Goal: Transaction & Acquisition: Purchase product/service

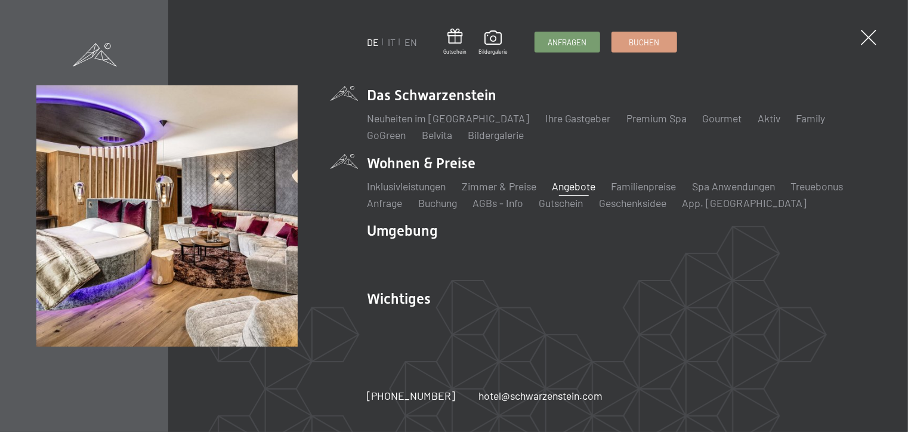
click at [595, 184] on link "Angebote" at bounding box center [574, 186] width 44 height 13
click at [579, 190] on link "Angebote" at bounding box center [574, 186] width 44 height 13
click at [575, 185] on link "Angebote" at bounding box center [574, 186] width 44 height 13
click at [563, 186] on link "Angebote" at bounding box center [574, 186] width 44 height 13
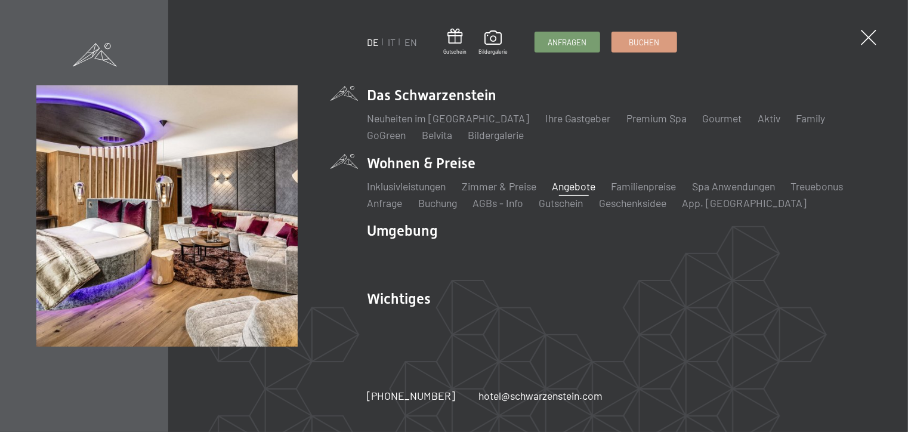
click at [563, 186] on link "Angebote" at bounding box center [574, 186] width 44 height 13
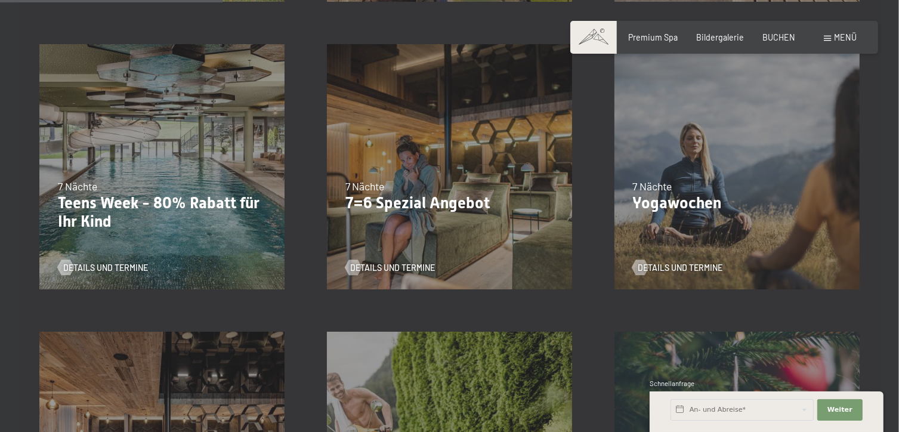
scroll to position [595, 0]
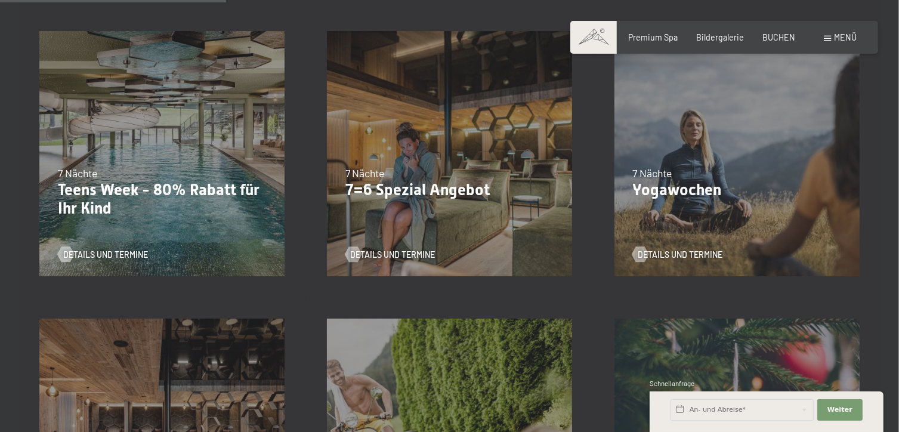
click at [397, 252] on span "Einwilligung Marketing*" at bounding box center [383, 250] width 98 height 12
click at [328, 252] on input "Einwilligung Marketing*" at bounding box center [322, 250] width 12 height 12
checkbox input "false"
click at [432, 217] on div "04.10.–26.10.2025 01.11.–21.12.2025 10.01.–01.02.2026 07.03.–29.03.2026 16.05.–…" at bounding box center [450, 154] width 288 height 288
click at [388, 235] on div "Details und Termine" at bounding box center [445, 246] width 201 height 27
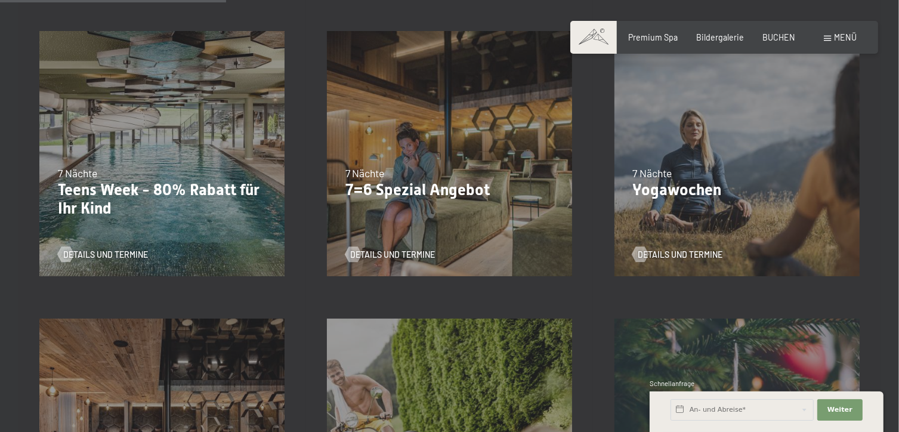
click at [388, 235] on div "Details und Termine" at bounding box center [445, 246] width 201 height 27
click at [400, 190] on p "7=6 Spezial Angebot" at bounding box center [449, 190] width 209 height 19
drag, startPoint x: 400, startPoint y: 190, endPoint x: 526, endPoint y: 123, distance: 142.5
click at [526, 123] on div "04.10.–26.10.2025 01.11.–21.12.2025 10.01.–01.02.2026 07.03.–29.03.2026 16.05.–…" at bounding box center [450, 154] width 288 height 288
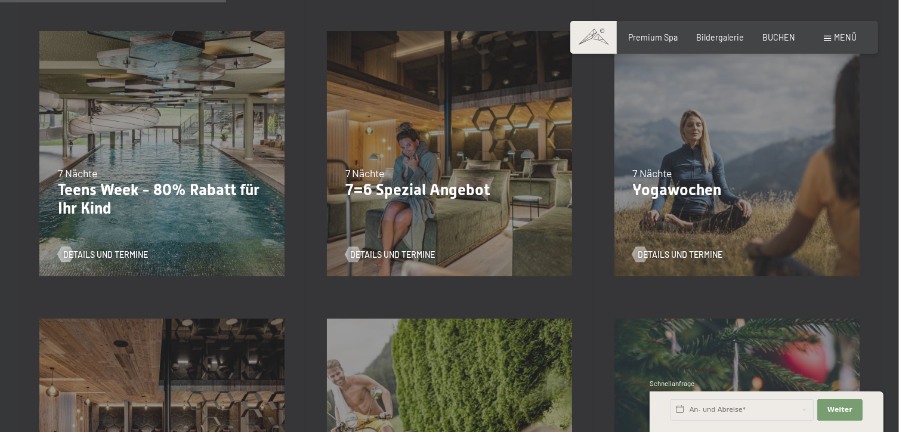
click at [427, 220] on div "04.10.–26.10.2025 01.11.–21.12.2025 10.01.–01.02.2026 07.03.–29.03.2026 16.05.–…" at bounding box center [450, 154] width 288 height 288
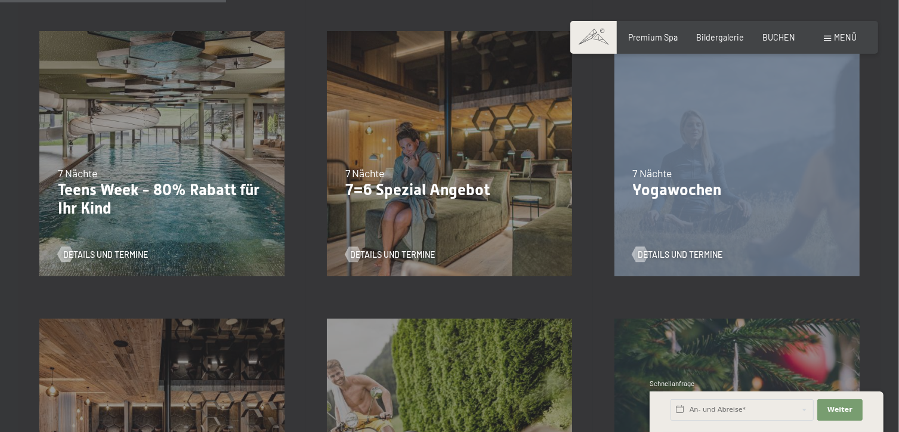
click at [427, 220] on div "04.10.–26.10.2025 01.11.–21.12.2025 10.01.–01.02.2026 07.03.–29.03.2026 16.05.–…" at bounding box center [450, 154] width 288 height 288
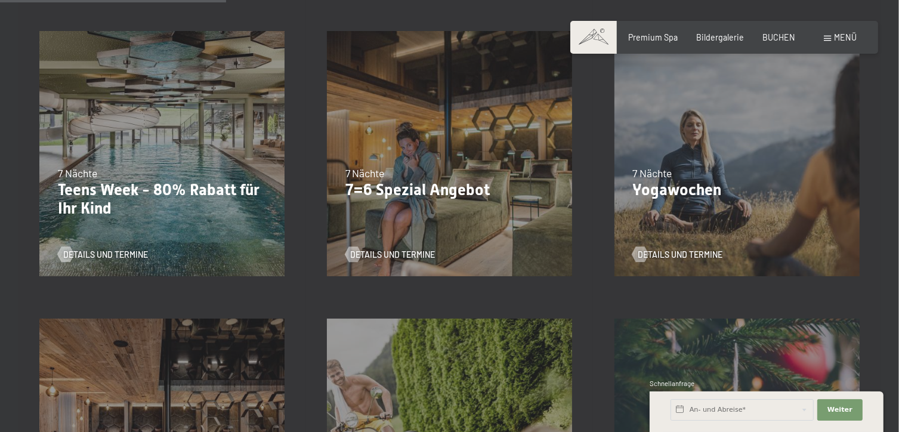
click at [427, 220] on div "04.10.–26.10.2025 01.11.–21.12.2025 10.01.–01.02.2026 07.03.–29.03.2026 16.05.–…" at bounding box center [450, 154] width 288 height 288
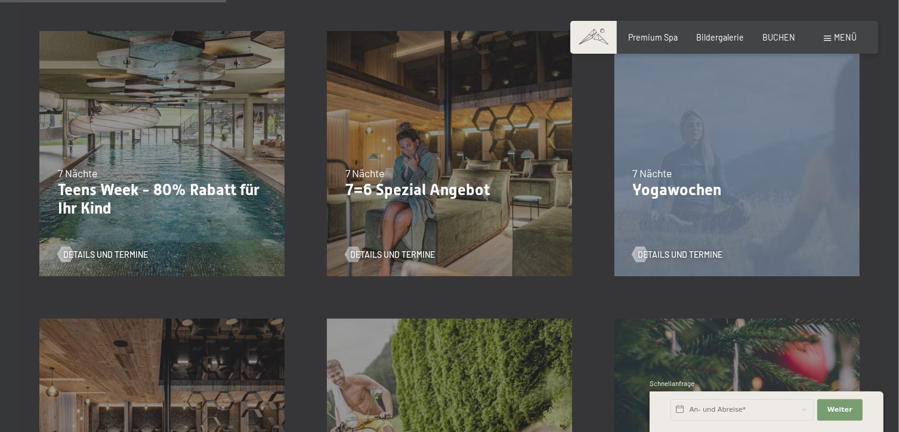
click at [427, 220] on div "04.10.–26.10.2025 01.11.–21.12.2025 10.01.–01.02.2026 07.03.–29.03.2026 16.05.–…" at bounding box center [450, 154] width 288 height 288
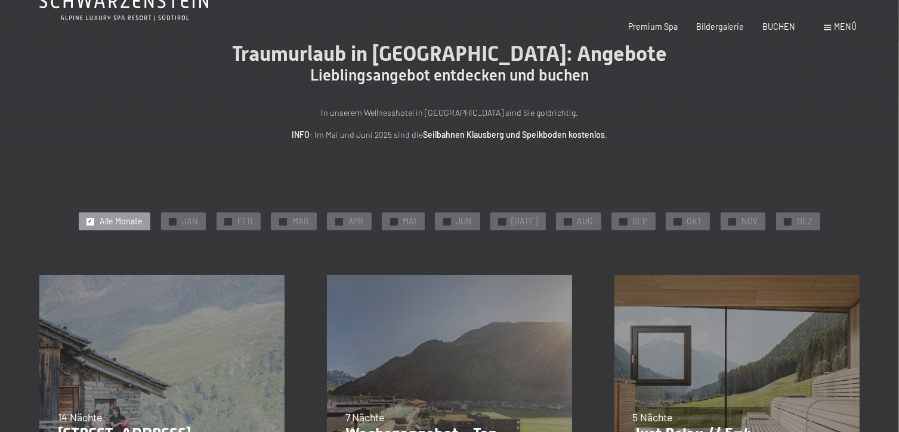
scroll to position [0, 0]
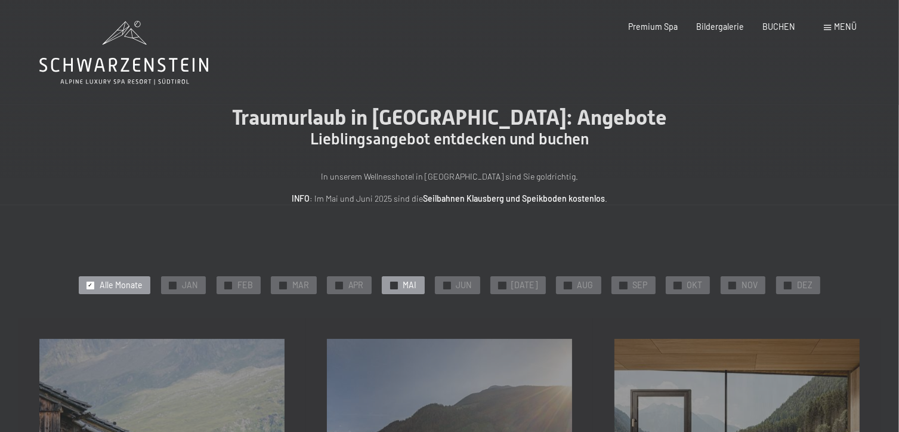
click at [414, 286] on span "MAI" at bounding box center [410, 285] width 14 height 12
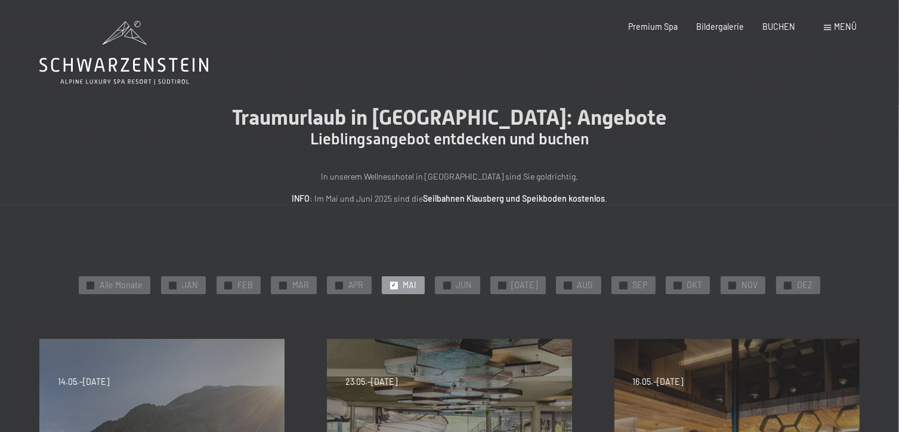
click at [414, 286] on span "MAI" at bounding box center [410, 285] width 14 height 12
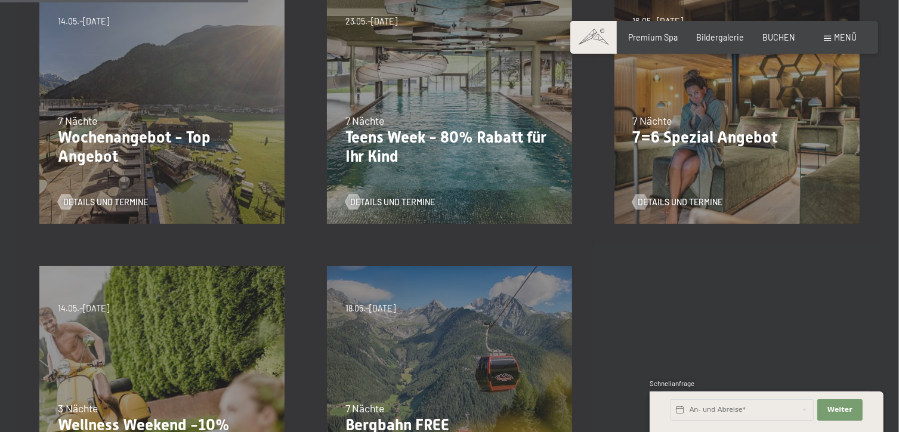
scroll to position [256, 0]
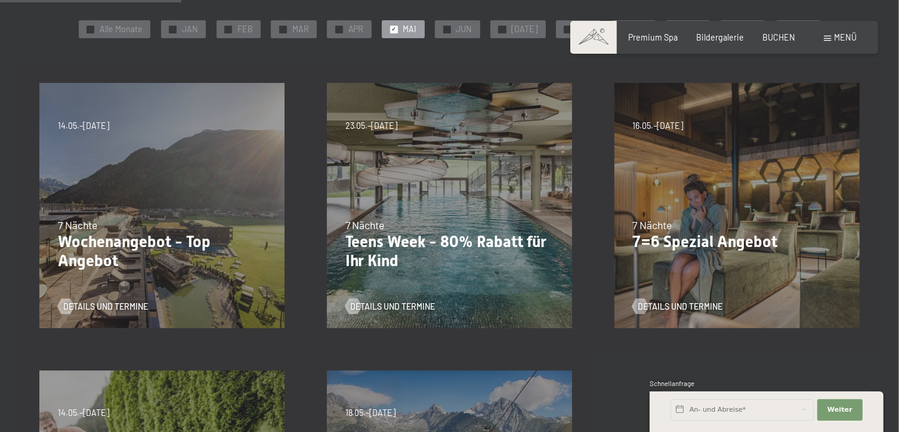
click at [728, 230] on div "7 Nächte" at bounding box center [736, 225] width 209 height 15
click at [683, 121] on span "16.05.–24.05.2026" at bounding box center [657, 126] width 51 height 12
click at [688, 308] on span "Details und Termine" at bounding box center [692, 307] width 85 height 12
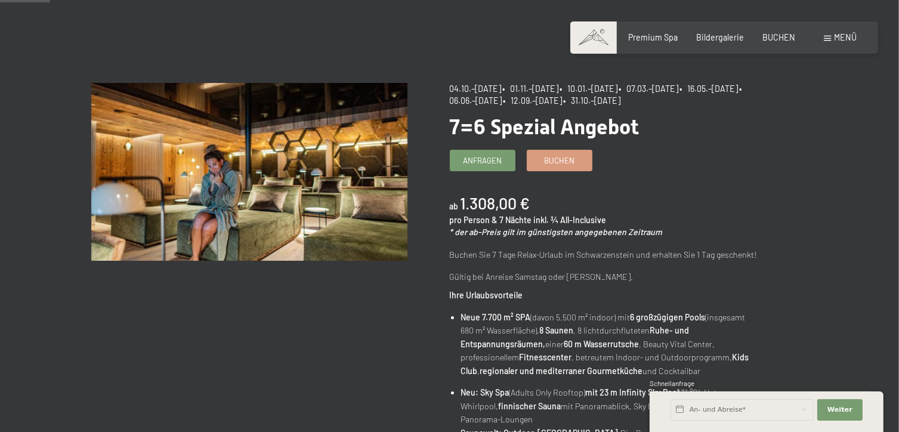
scroll to position [48, 0]
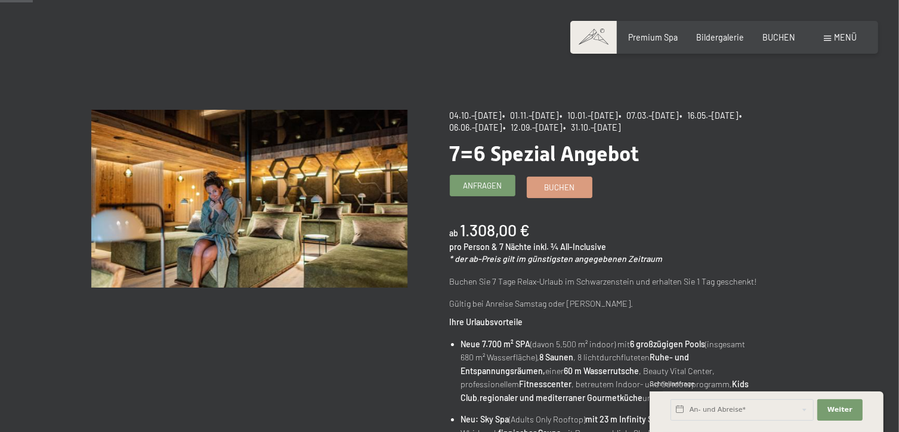
click at [486, 184] on span "Anfragen" at bounding box center [482, 185] width 39 height 11
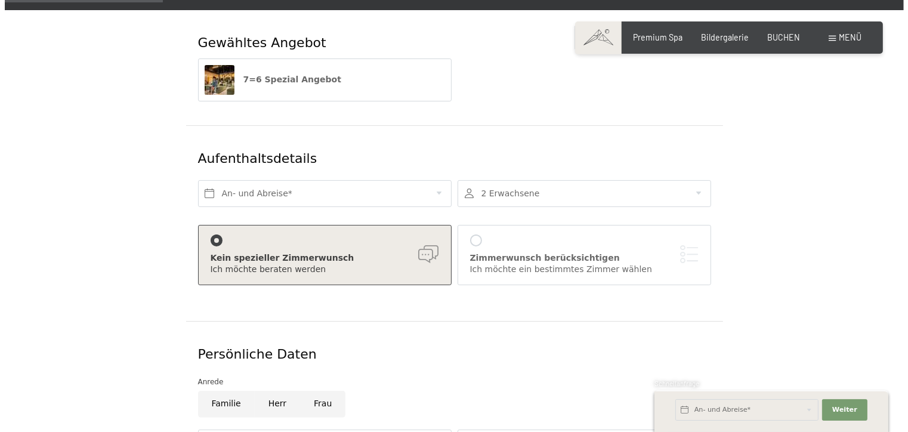
scroll to position [212, 0]
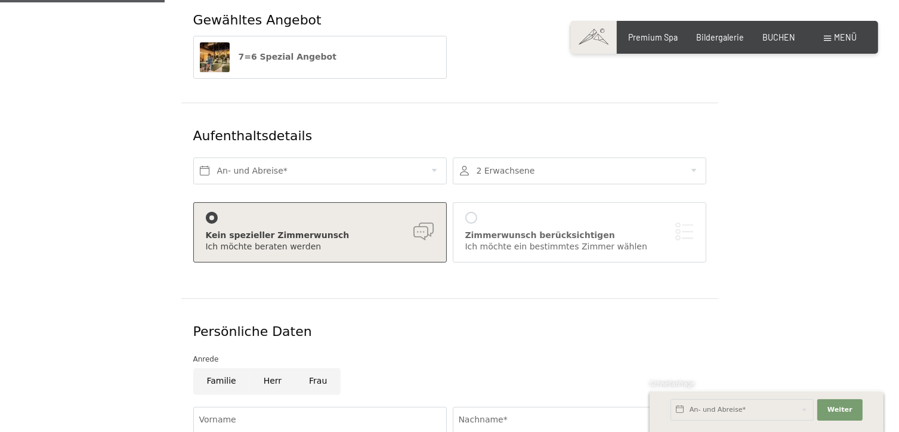
click at [476, 212] on div "Zimmerwunsch berücksichtigen Ich möchte ein bestimmtes Zimmer wählen" at bounding box center [579, 232] width 229 height 41
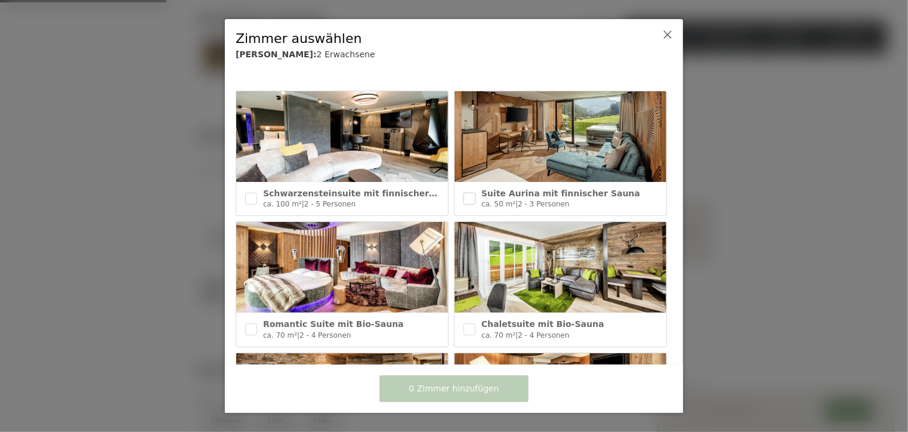
click at [464, 198] on input "checkbox" at bounding box center [470, 199] width 12 height 12
checkbox input "true"
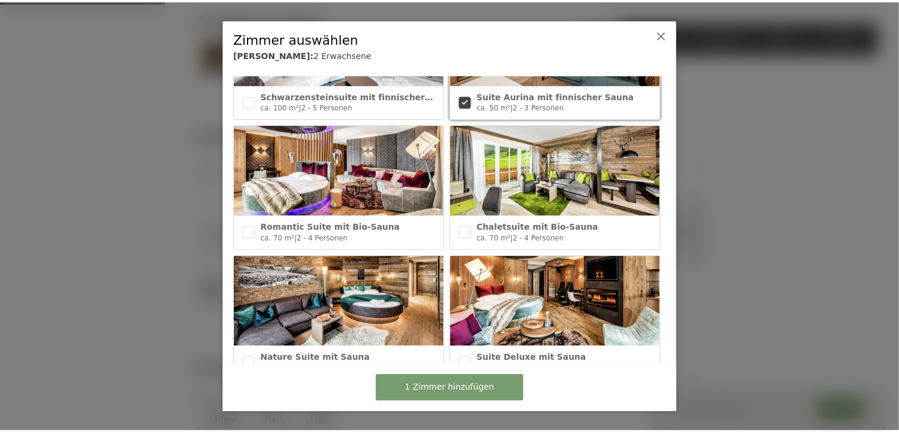
scroll to position [0, 0]
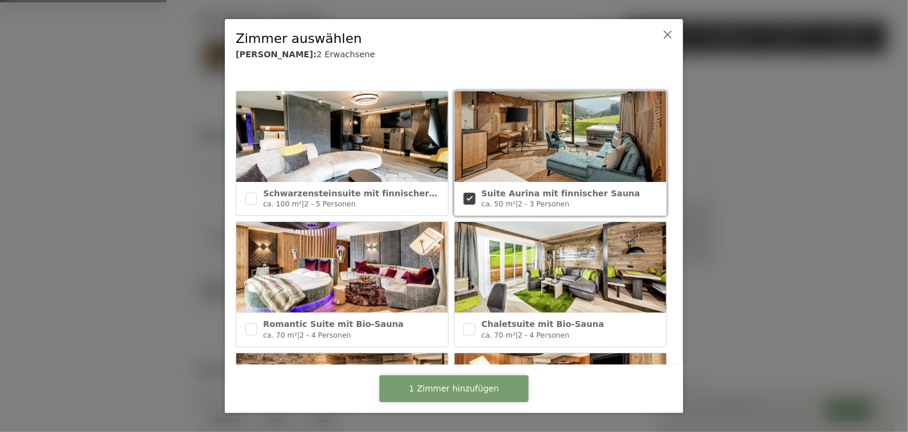
click at [487, 397] on button "1 Zimmer hinzufügen" at bounding box center [453, 388] width 149 height 27
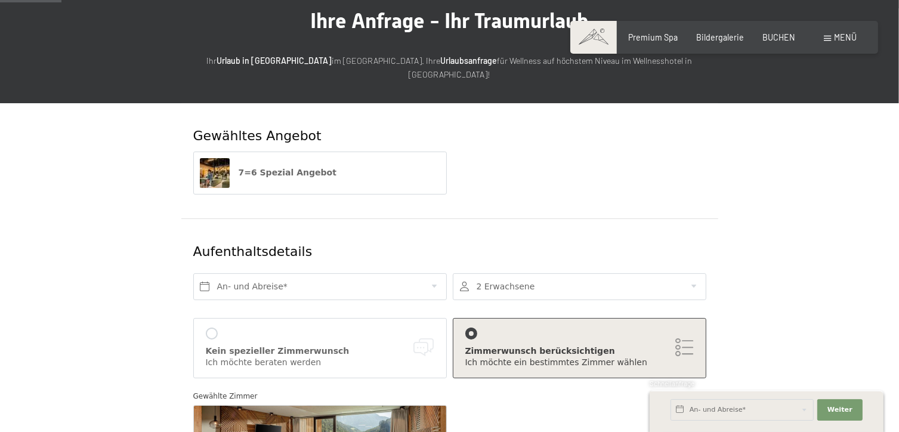
scroll to position [90, 0]
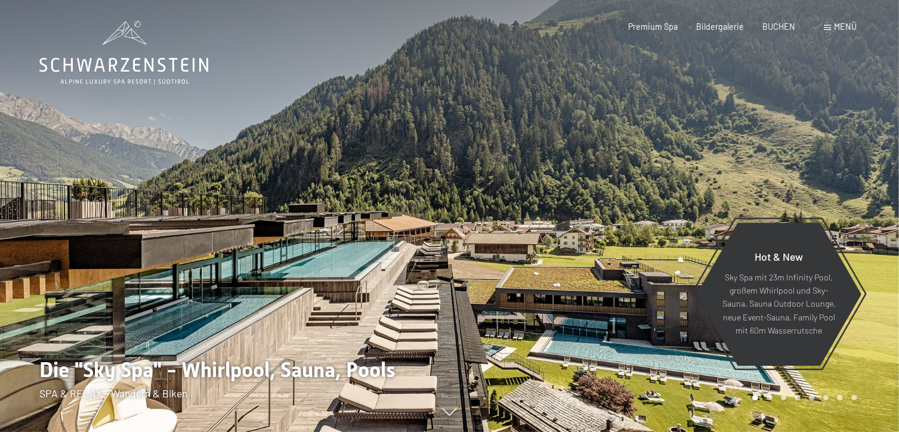
click at [830, 26] on span at bounding box center [828, 27] width 7 height 5
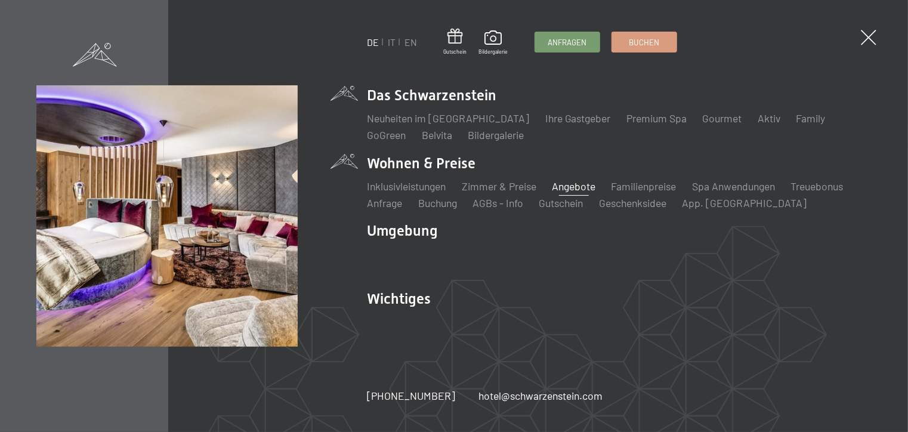
click at [581, 186] on link "Angebote" at bounding box center [574, 186] width 44 height 13
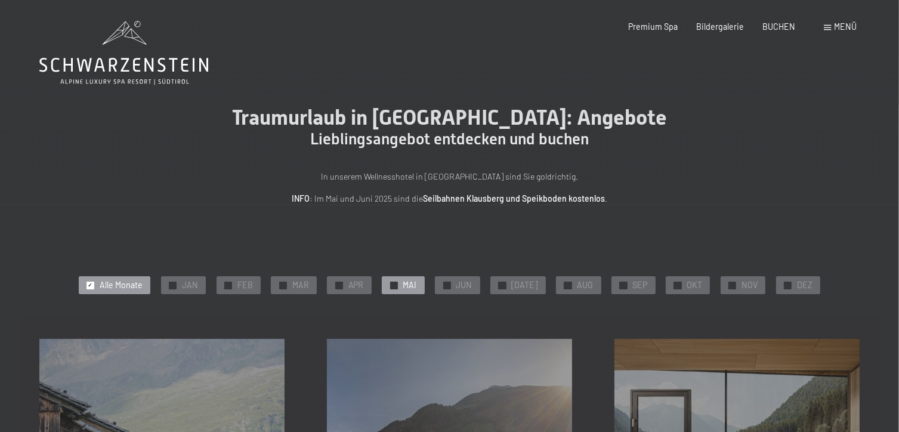
click at [411, 281] on span "MAI" at bounding box center [410, 285] width 14 height 12
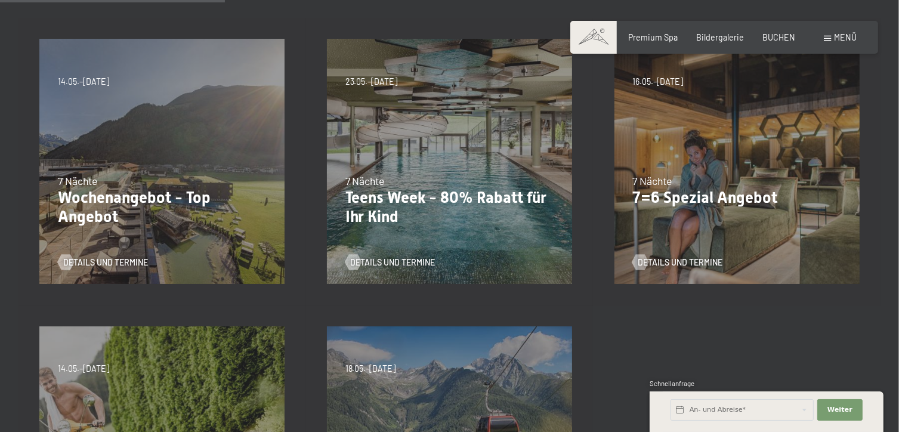
scroll to position [310, 0]
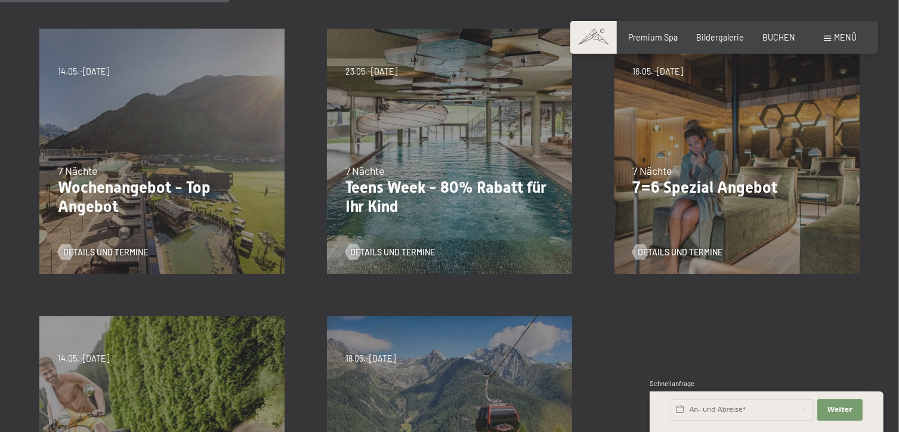
click at [711, 173] on div "7 Nächte" at bounding box center [736, 170] width 209 height 15
click at [645, 255] on div at bounding box center [640, 253] width 9 height 16
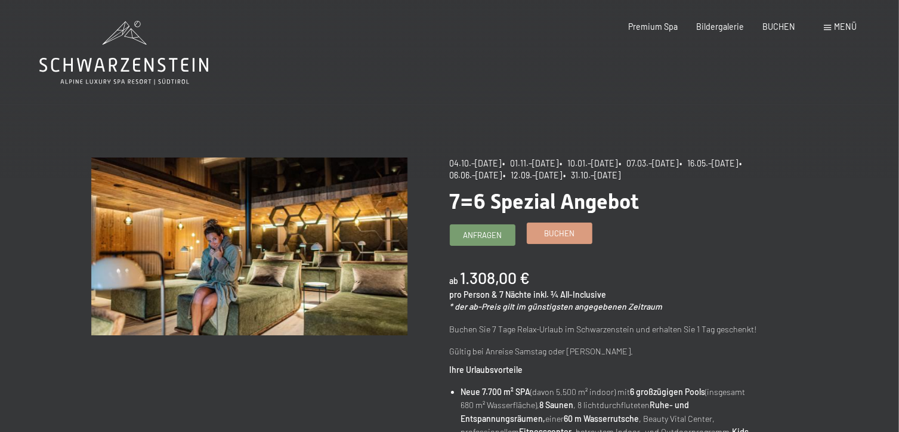
click at [573, 237] on span "Buchen" at bounding box center [559, 233] width 30 height 11
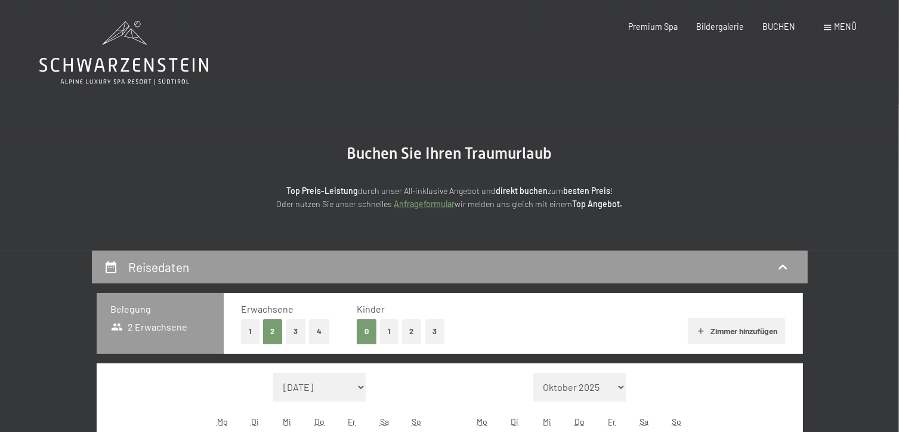
select select "[DATE]"
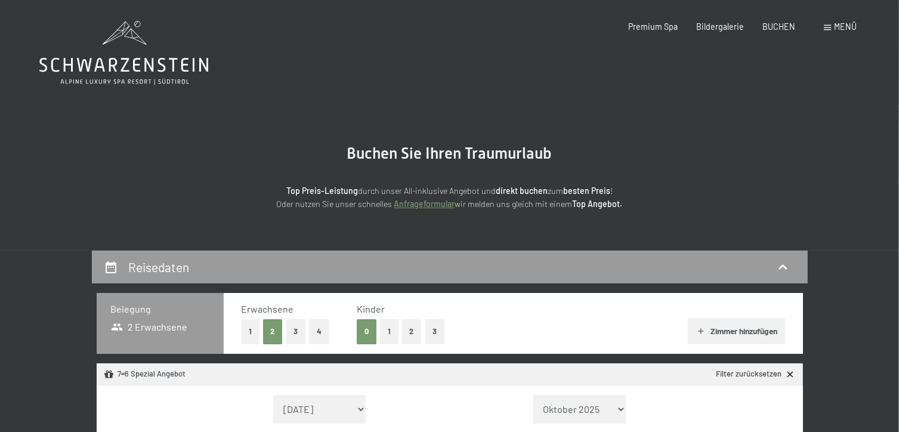
select select "[DATE]"
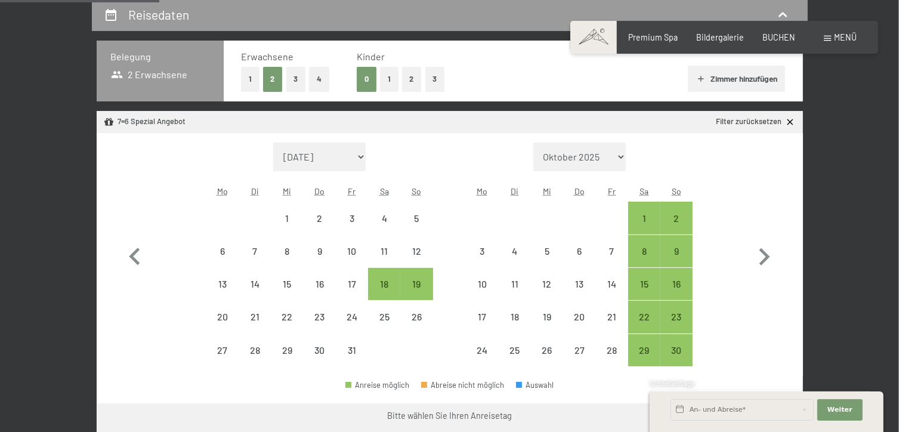
scroll to position [255, 0]
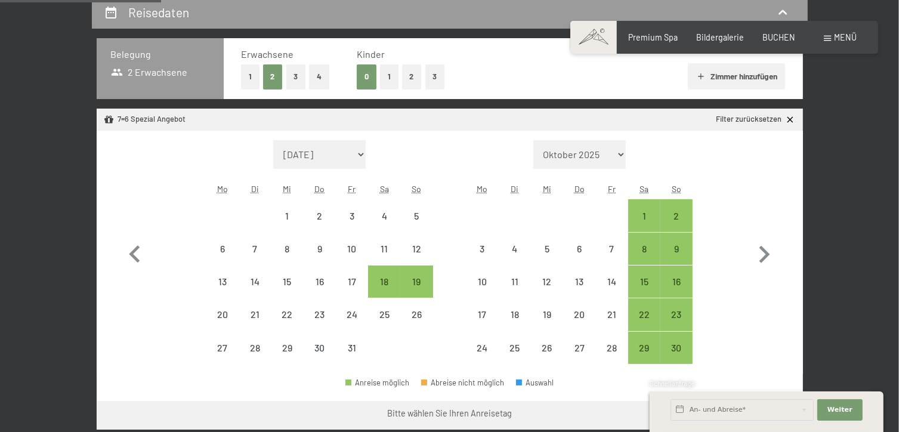
click at [360, 153] on select "September 2025 Oktober 2025 November 2025 Dezember 2025 Januar 2026 Februar 202…" at bounding box center [319, 154] width 93 height 29
select select "2026-05-01"
select select "2026-06-01"
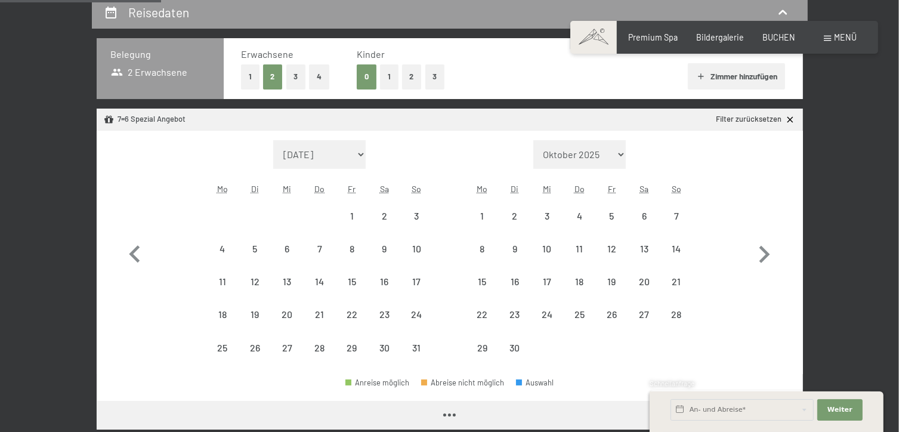
select select "2026-05-01"
select select "2026-06-01"
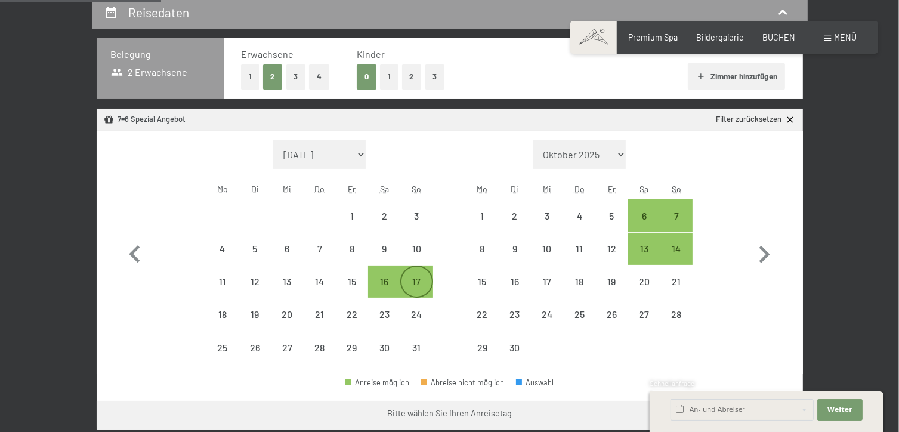
click at [409, 283] on div "17" at bounding box center [417, 292] width 30 height 30
select select "2026-05-01"
select select "2026-06-01"
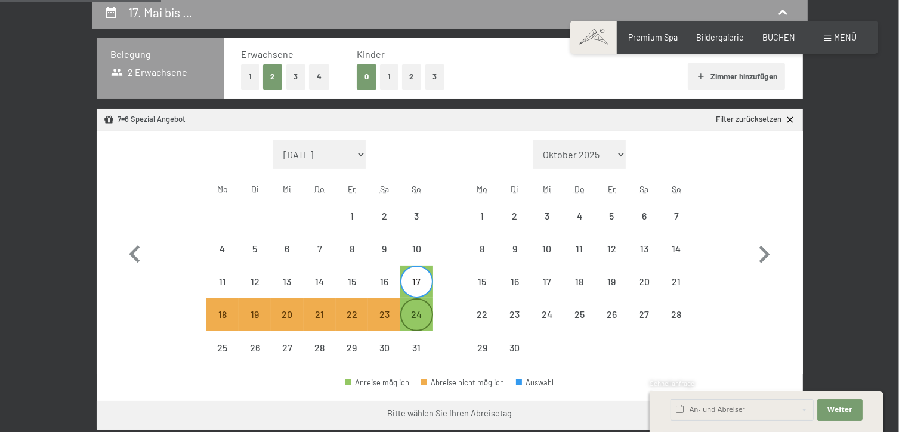
click at [419, 312] on div "24" at bounding box center [417, 325] width 30 height 30
select select "2026-05-01"
select select "2026-06-01"
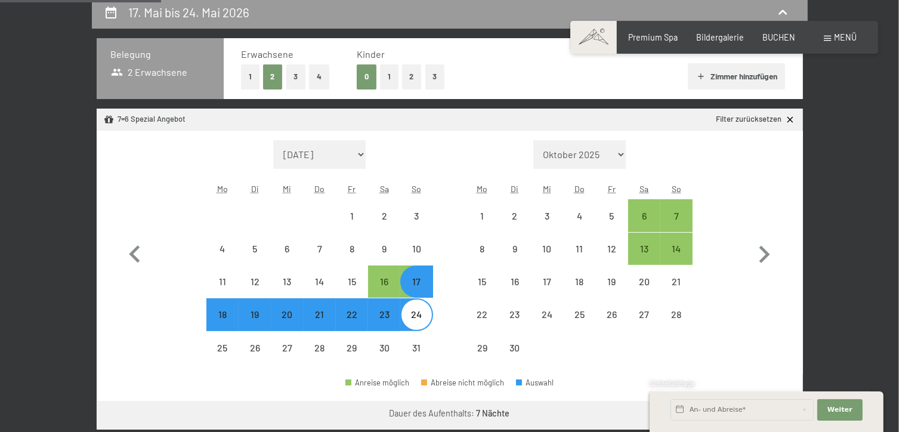
select select "2025-10-01"
select select "2025-11-01"
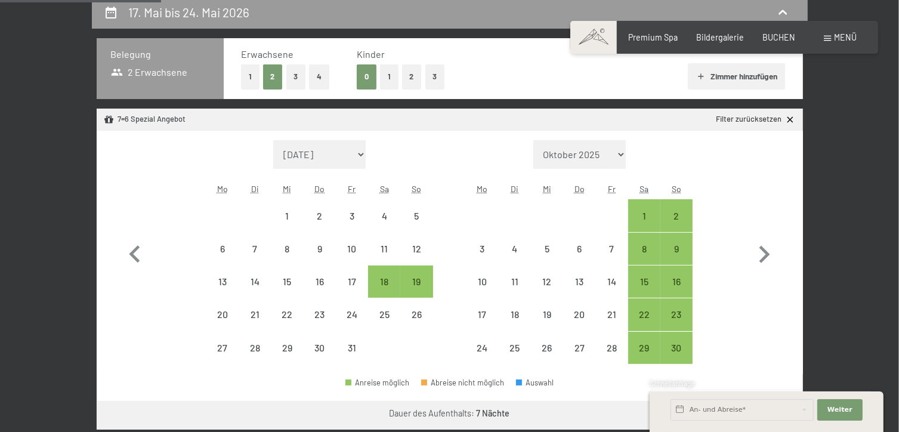
click at [362, 153] on select "September 2025 Oktober 2025 November 2025 Dezember 2025 Januar 2026 Februar 202…" at bounding box center [319, 154] width 93 height 29
select select "2026-05-01"
select select "2026-06-01"
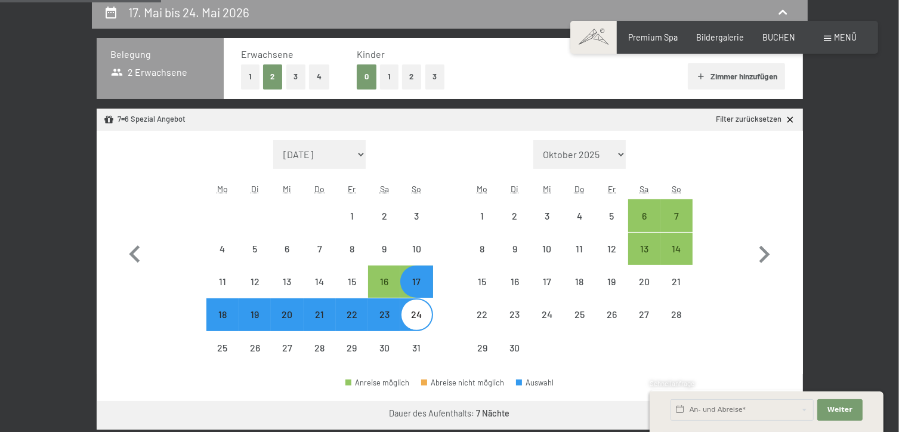
click at [423, 283] on div "17" at bounding box center [417, 292] width 30 height 30
select select "2026-05-01"
select select "2026-06-01"
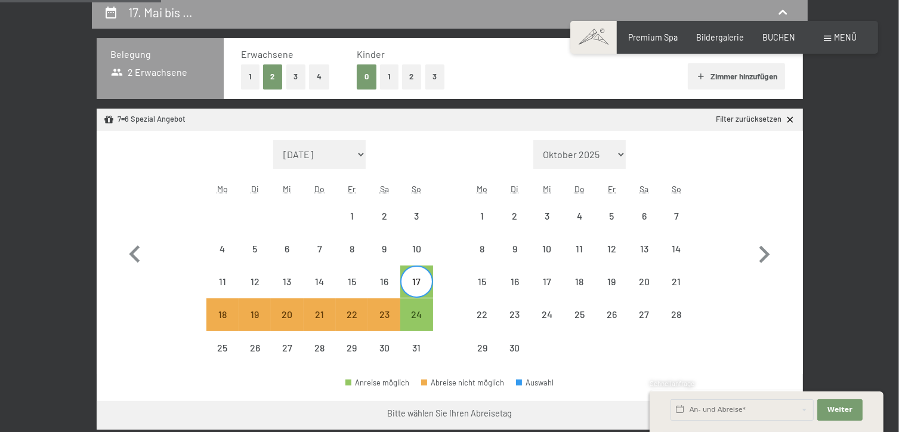
click at [423, 283] on div "17" at bounding box center [417, 292] width 30 height 30
select select "2026-05-01"
select select "2026-06-01"
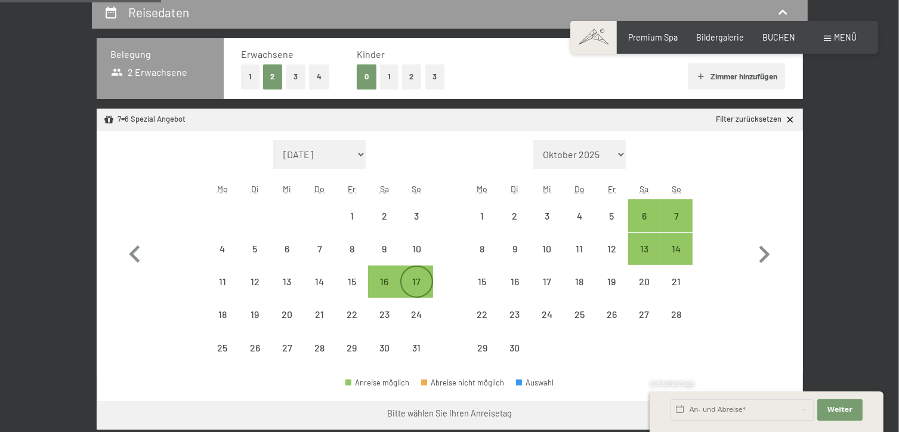
click at [423, 283] on div "17" at bounding box center [417, 292] width 30 height 30
select select "2026-05-01"
select select "2026-06-01"
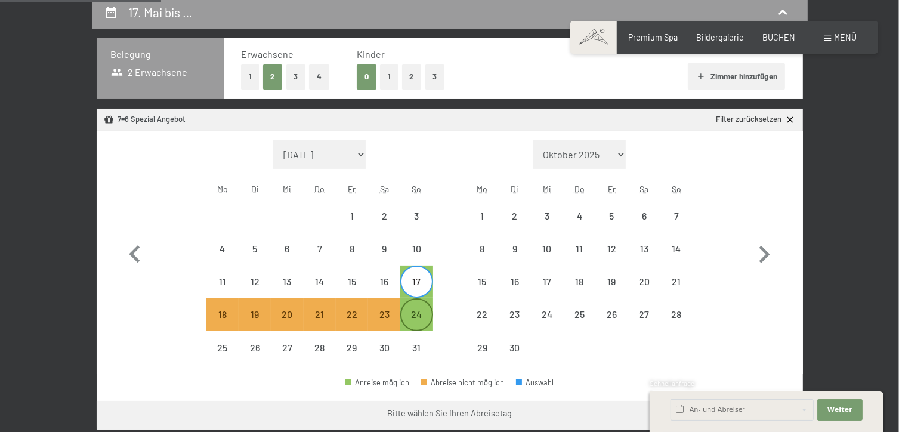
click at [423, 314] on div "24" at bounding box center [417, 325] width 30 height 30
select select "2026-05-01"
select select "2026-06-01"
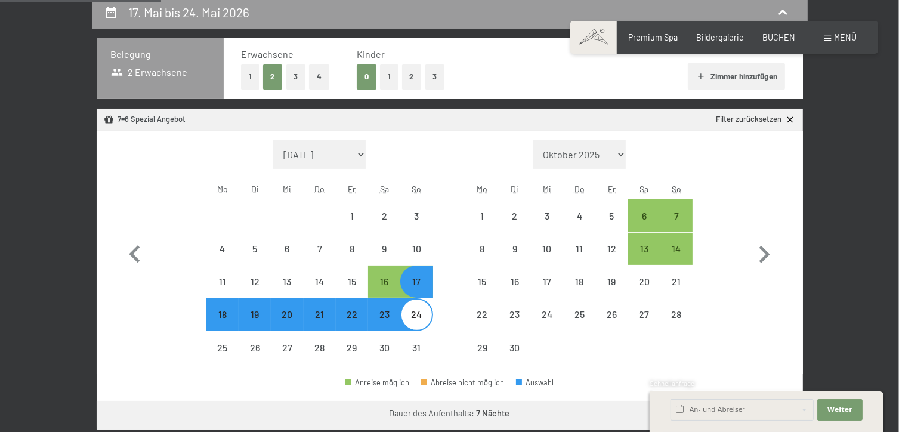
select select "2025-10-01"
select select "2025-11-01"
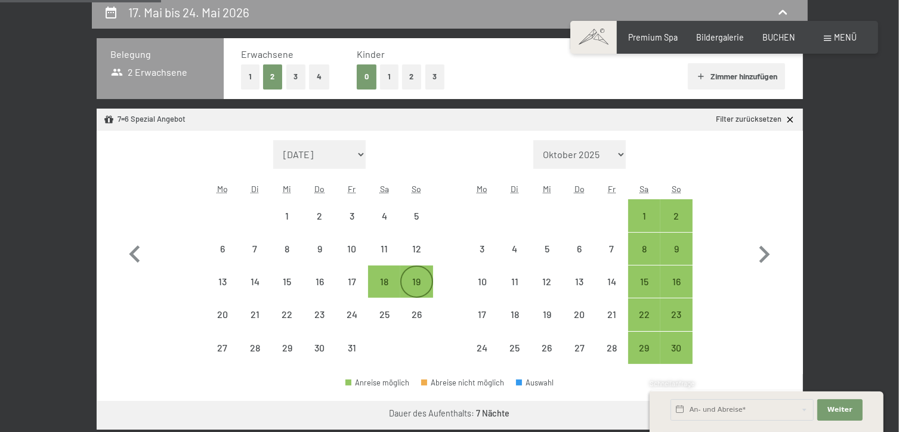
click at [419, 285] on div "19" at bounding box center [417, 292] width 30 height 30
select select "2025-10-01"
select select "2025-11-01"
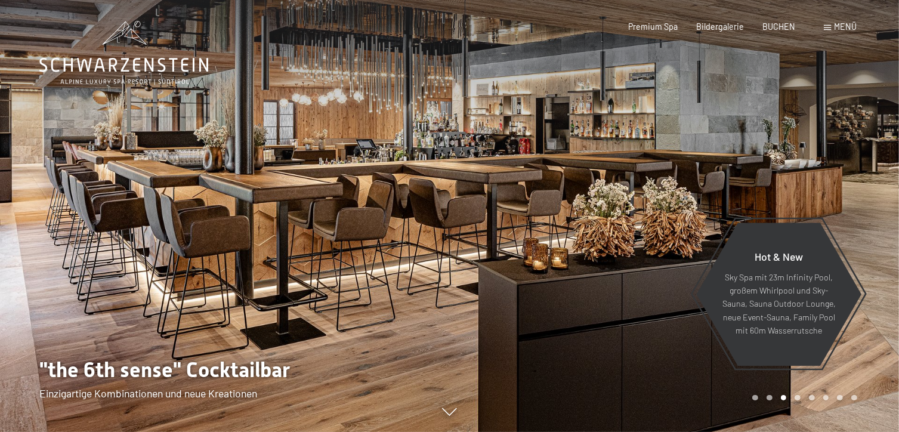
click at [846, 28] on span "Menü" at bounding box center [846, 26] width 23 height 10
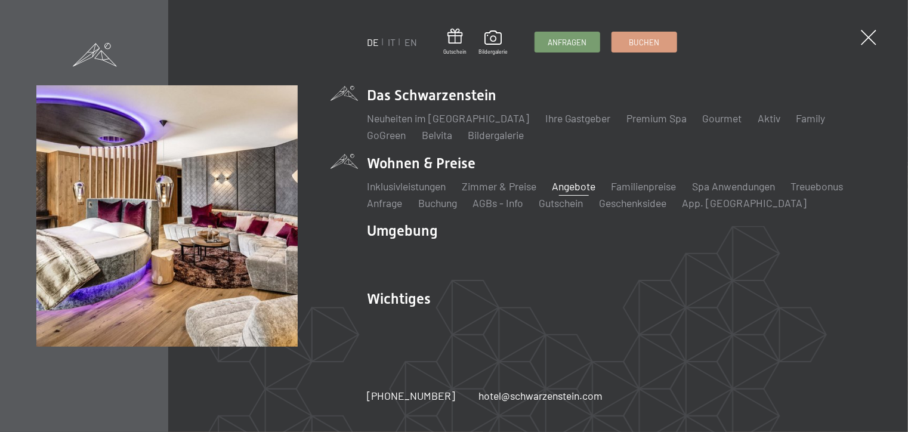
click at [569, 188] on link "Angebote" at bounding box center [574, 186] width 44 height 13
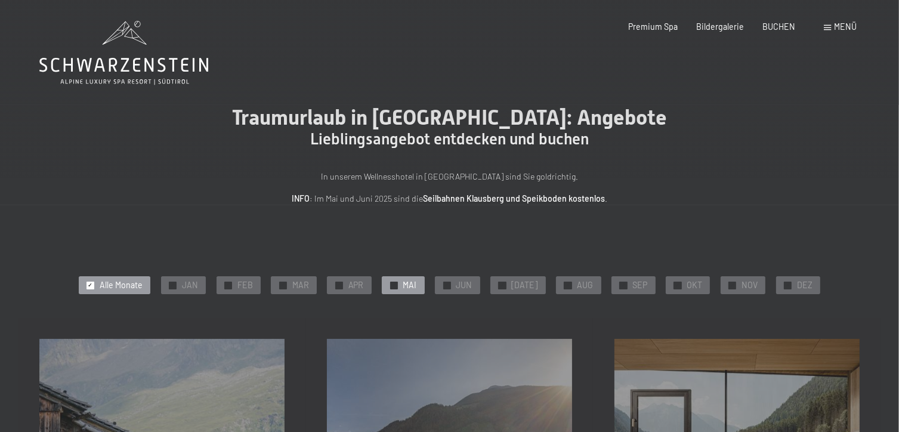
click at [413, 284] on span "MAI" at bounding box center [410, 285] width 14 height 12
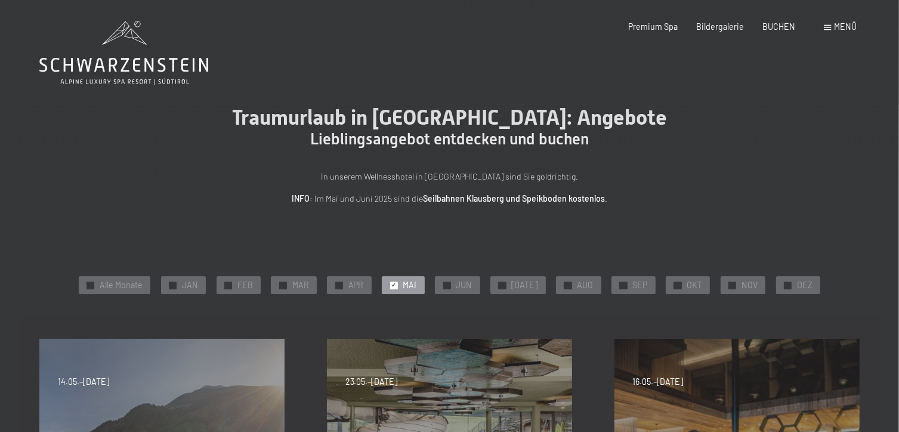
click at [683, 378] on span "16.05.–24.05.2026" at bounding box center [657, 382] width 51 height 12
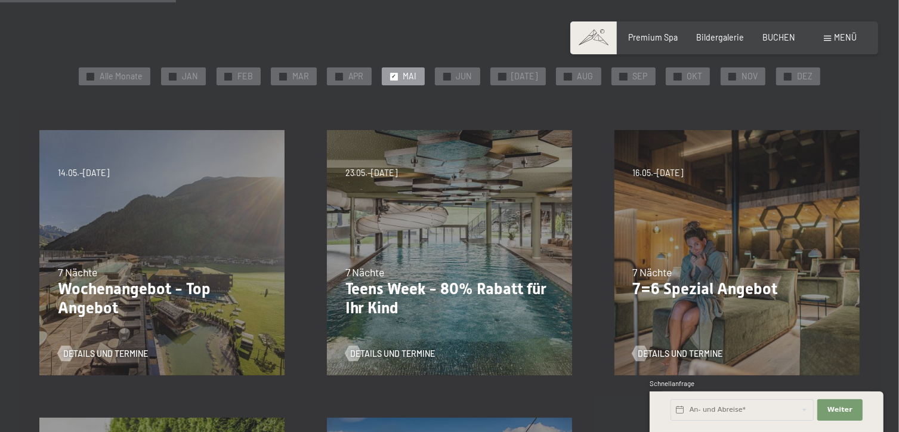
scroll to position [260, 0]
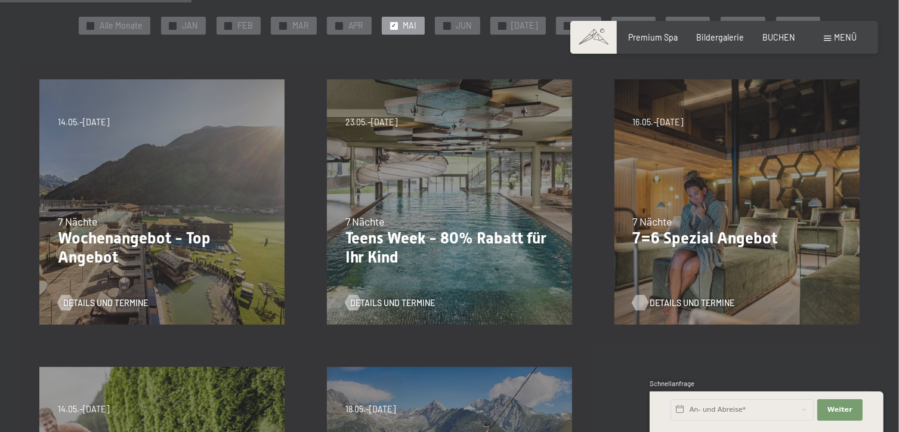
click at [638, 299] on div at bounding box center [640, 303] width 9 height 16
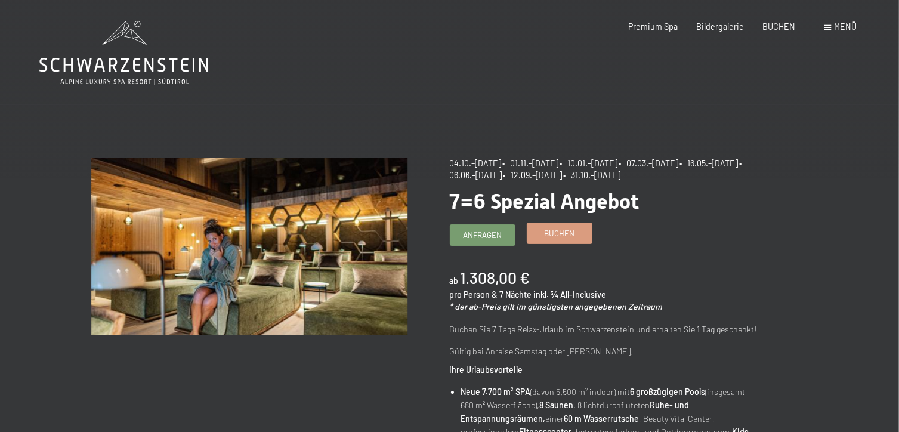
click at [573, 237] on span "Buchen" at bounding box center [559, 233] width 30 height 11
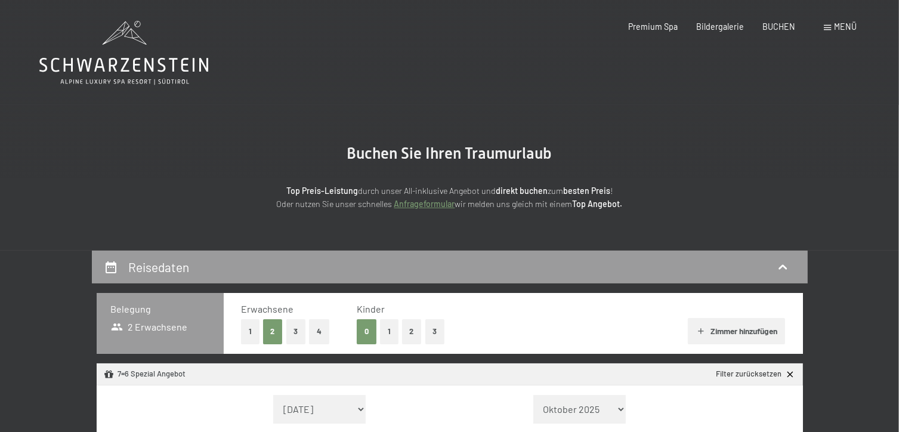
select select "2025-10-01"
select select "2025-11-01"
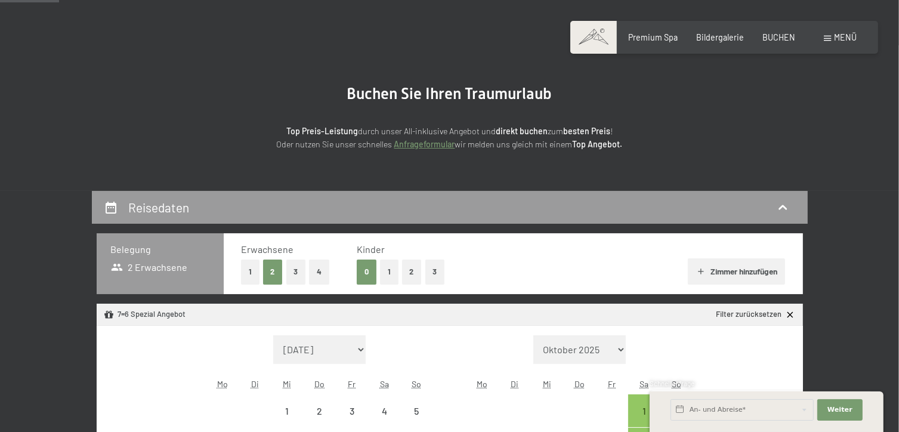
scroll to position [96, 0]
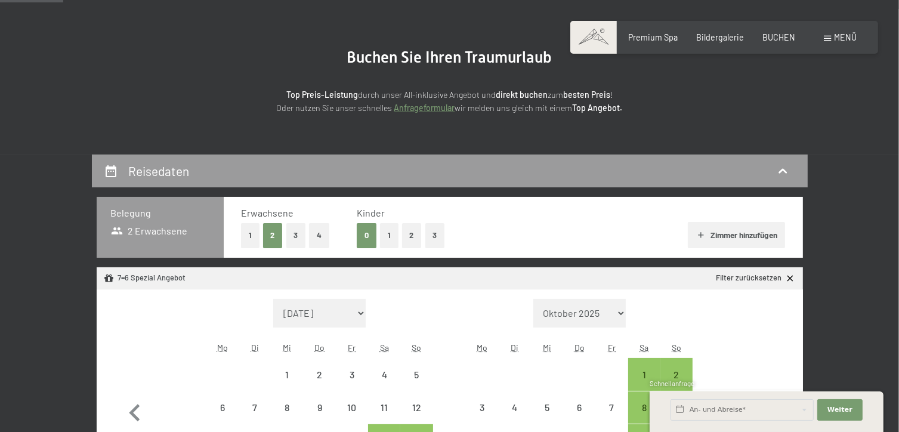
click at [706, 234] on button "Zimmer hinzufügen" at bounding box center [736, 235] width 97 height 26
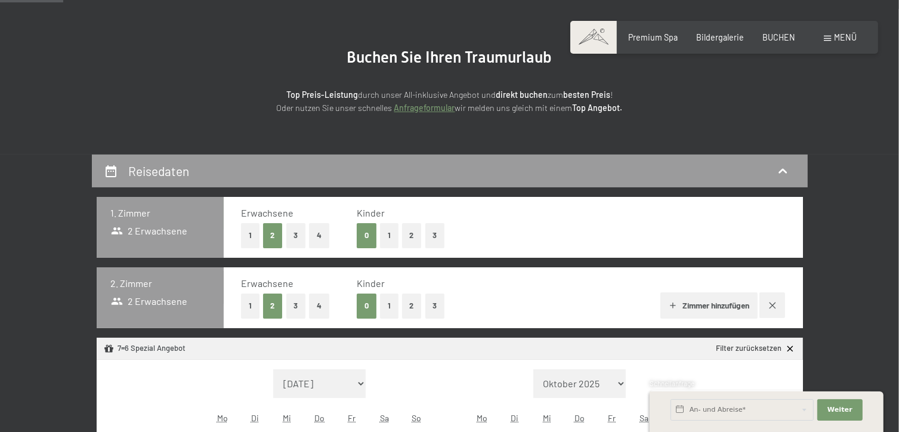
select select "2025-10-01"
select select "2025-11-01"
click at [773, 307] on icon "button" at bounding box center [773, 306] width 10 height 10
select select "2025-10-01"
select select "2025-11-01"
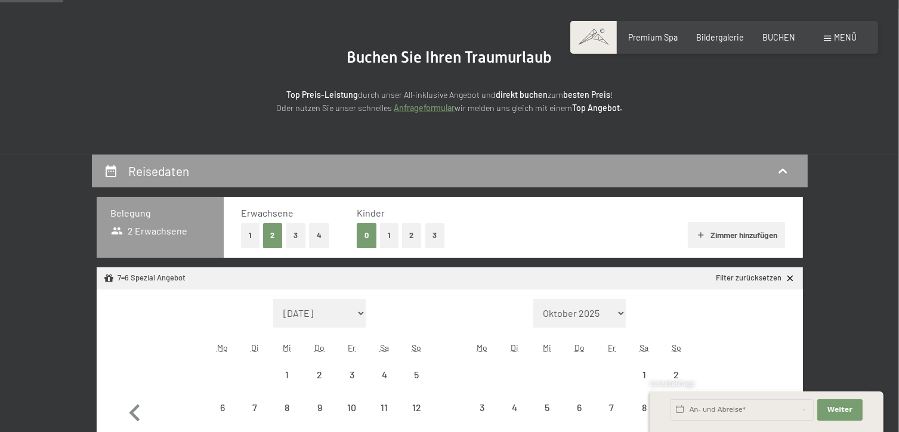
select select "2025-10-01"
select select "2025-11-01"
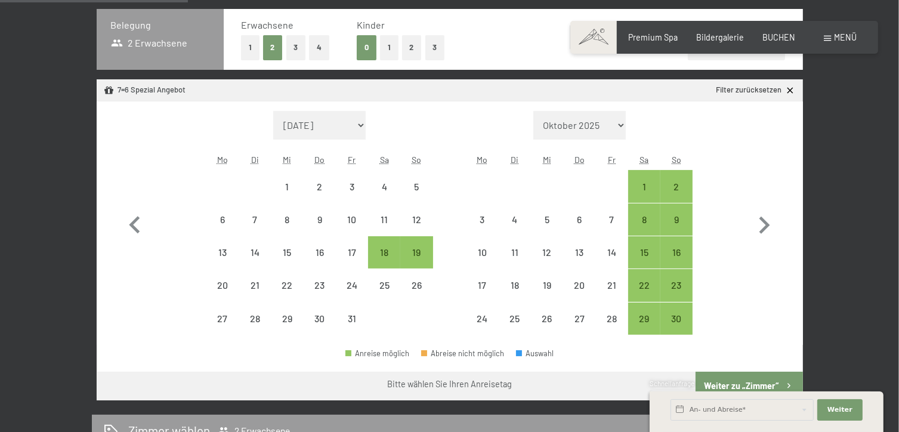
scroll to position [286, 0]
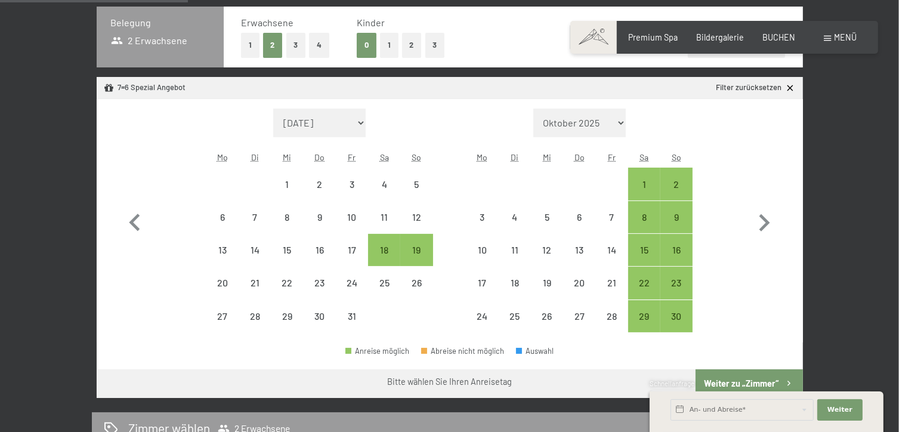
click at [893, 164] on div "Reisedaten Belegung 2 Erwachsene Erwachsene 1 2 3 4 Kinder 0 1 2 3 Zimmer hinzu…" at bounding box center [449, 381] width 899 height 835
click at [363, 122] on select "September 2025 Oktober 2025 November 2025 Dezember 2025 Januar 2026 Februar 202…" at bounding box center [319, 123] width 93 height 29
select select "2026-05-01"
select select "2026-06-01"
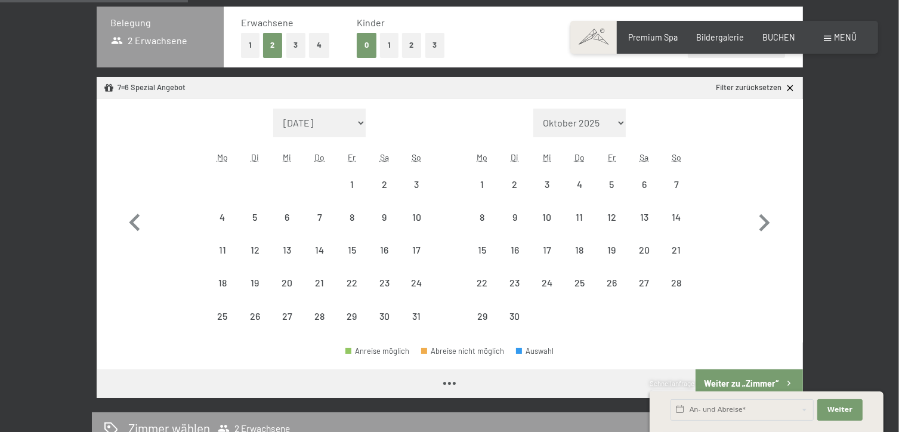
select select "2026-05-01"
select select "2026-06-01"
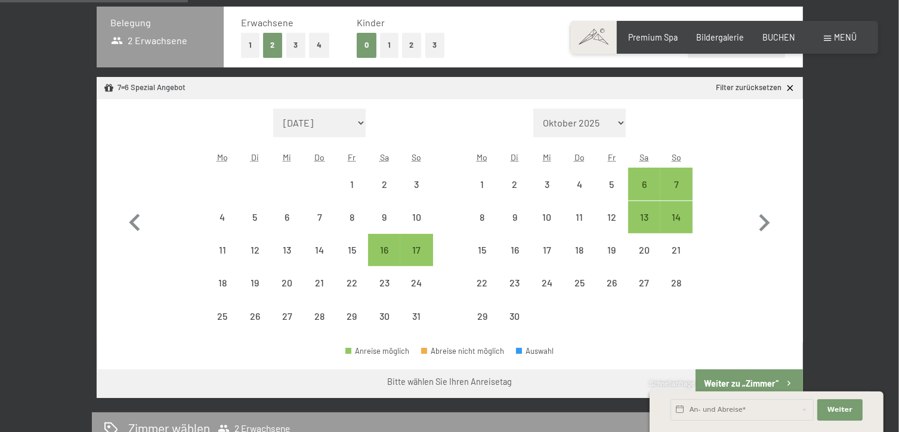
click at [415, 248] on span "Einwilligung Marketing*" at bounding box center [383, 250] width 98 height 12
click at [328, 248] on input "Einwilligung Marketing*" at bounding box center [322, 250] width 12 height 12
click at [415, 248] on span "Einwilligung Marketing*" at bounding box center [383, 250] width 98 height 12
click at [328, 248] on input "Einwilligung Marketing*" at bounding box center [322, 250] width 12 height 12
click at [415, 248] on span "Einwilligung Marketing*" at bounding box center [383, 250] width 98 height 12
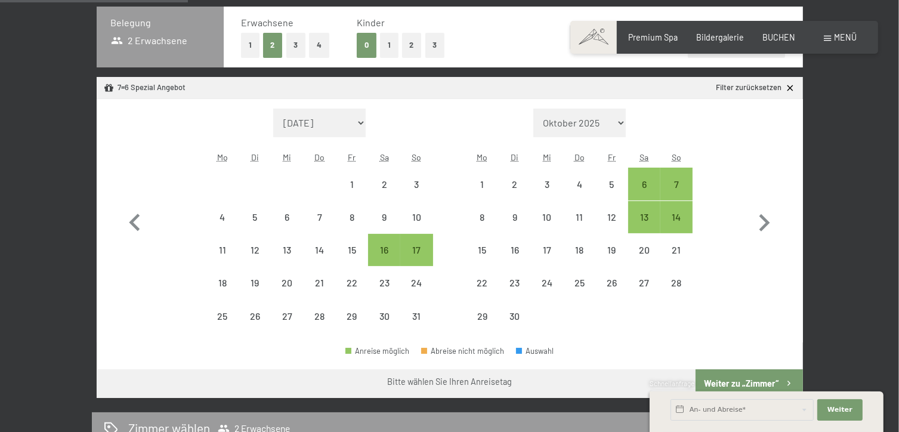
click at [328, 248] on input "Einwilligung Marketing*" at bounding box center [322, 250] width 12 height 12
click at [415, 248] on span "Einwilligung Marketing*" at bounding box center [383, 250] width 98 height 12
click at [328, 248] on input "Einwilligung Marketing*" at bounding box center [322, 250] width 12 height 12
click at [415, 248] on span "Einwilligung Marketing*" at bounding box center [383, 250] width 98 height 12
click at [328, 248] on input "Einwilligung Marketing*" at bounding box center [322, 250] width 12 height 12
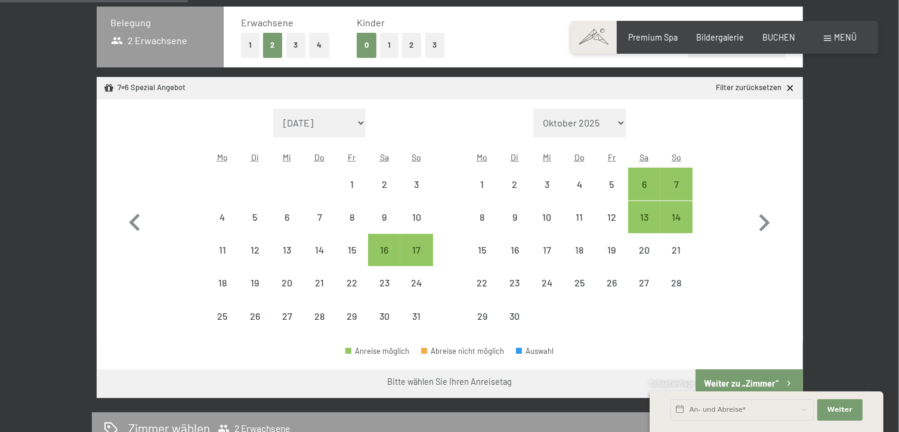
click at [415, 248] on span "Einwilligung Marketing*" at bounding box center [383, 250] width 98 height 12
click at [328, 248] on input "Einwilligung Marketing*" at bounding box center [322, 250] width 12 height 12
click at [415, 248] on span "Einwilligung Marketing*" at bounding box center [383, 250] width 98 height 12
click at [328, 248] on input "Einwilligung Marketing*" at bounding box center [322, 250] width 12 height 12
checkbox input "false"
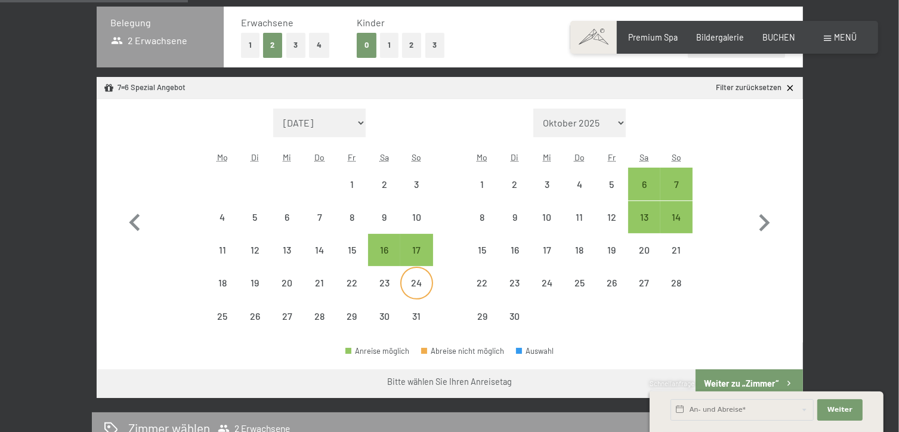
click at [415, 271] on div "24" at bounding box center [417, 283] width 30 height 30
select select "2026-05-01"
select select "2026-06-01"
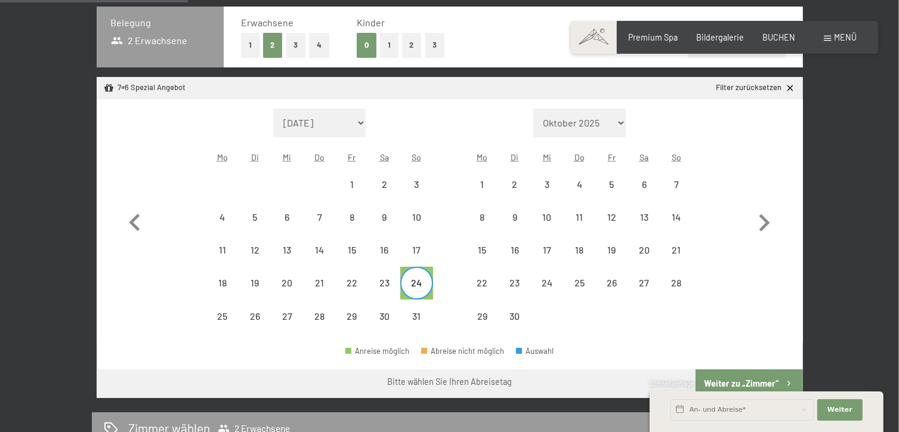
click at [415, 271] on div "24" at bounding box center [417, 283] width 30 height 30
select select "2026-05-01"
select select "2026-06-01"
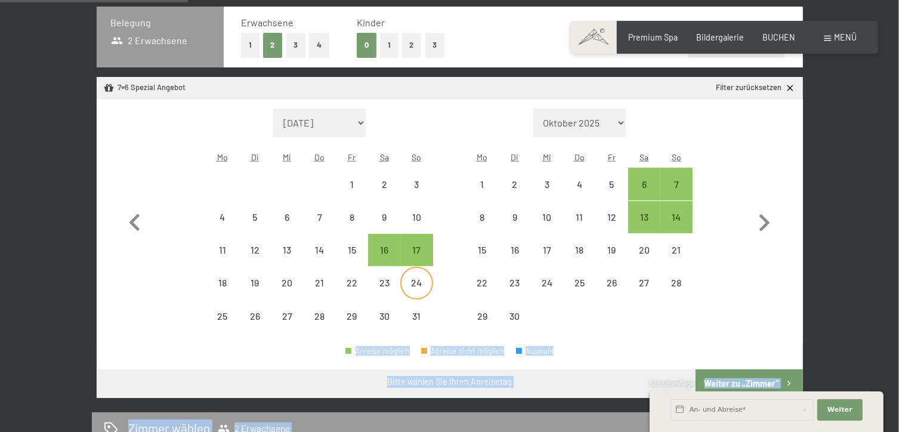
drag, startPoint x: 421, startPoint y: 248, endPoint x: 421, endPoint y: 279, distance: 30.4
click at [792, 86] on icon at bounding box center [791, 88] width 6 height 6
select select "2026-05-01"
select select "2026-06-01"
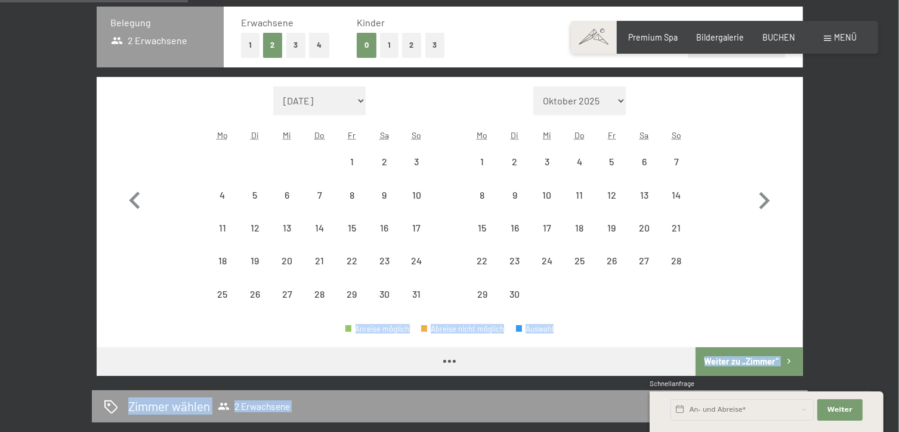
select select "2026-05-01"
select select "2026-06-01"
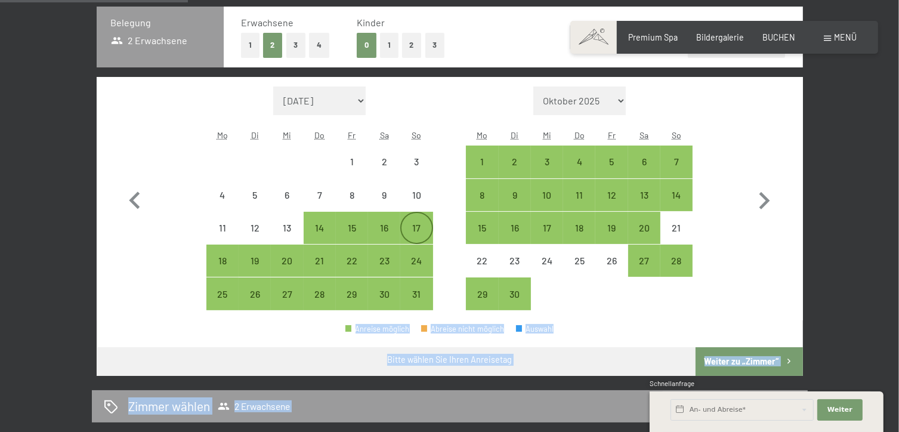
click at [418, 226] on div "17" at bounding box center [417, 238] width 30 height 30
select select "2026-05-01"
select select "2026-06-01"
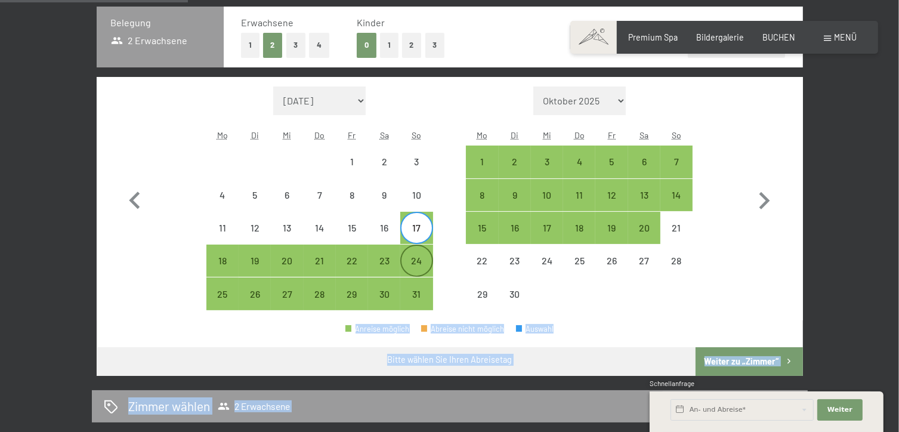
click at [418, 259] on div "24" at bounding box center [417, 271] width 30 height 30
select select "2026-05-01"
select select "2026-06-01"
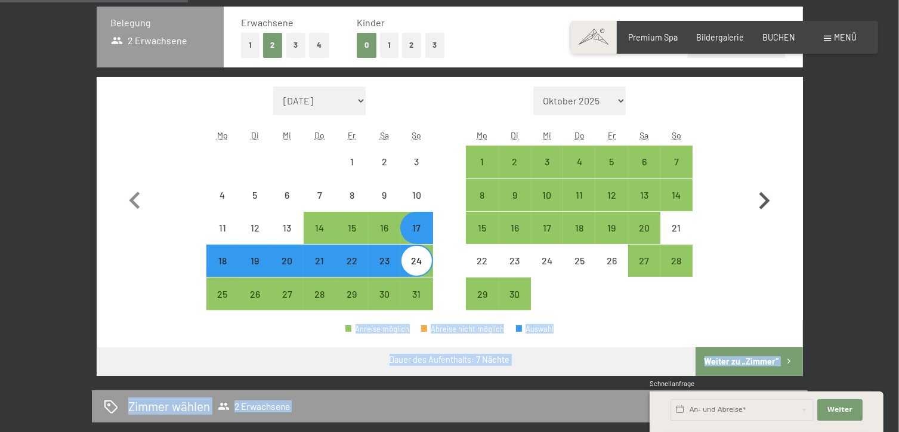
click at [766, 276] on button "button" at bounding box center [764, 199] width 35 height 224
select select "2026-06-01"
select select "2026-07-01"
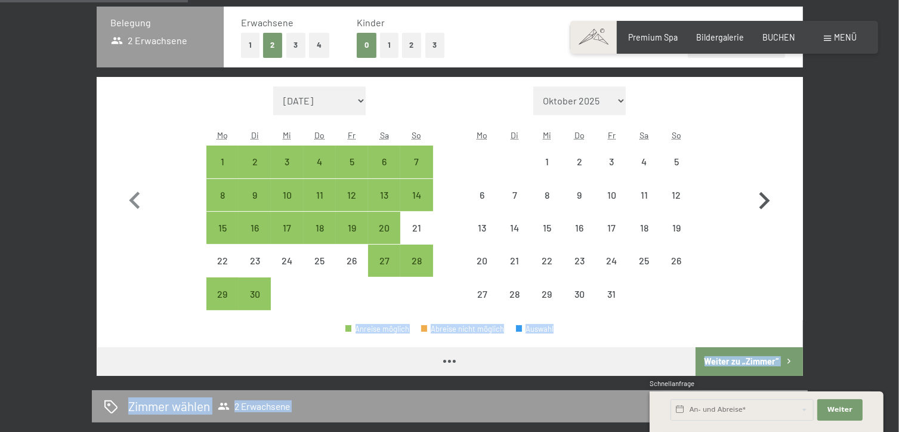
select select "2026-06-01"
select select "2026-07-01"
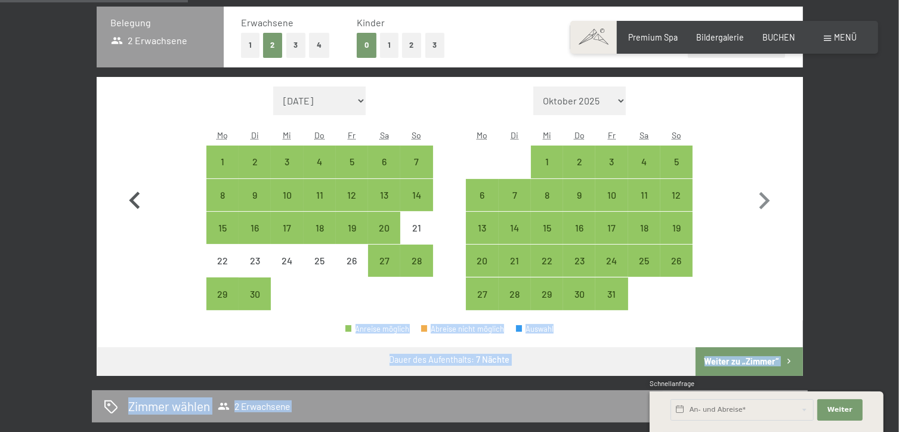
click at [138, 195] on icon "button" at bounding box center [135, 201] width 35 height 35
select select "2026-05-01"
select select "2026-06-01"
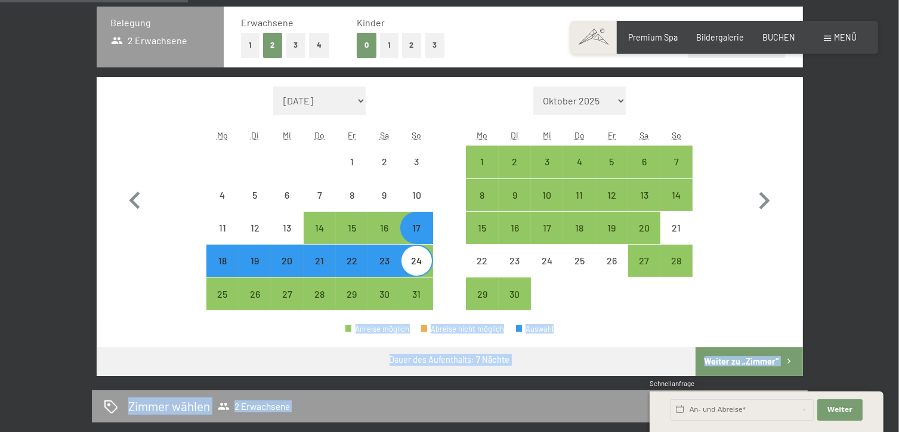
click at [785, 360] on icon "button" at bounding box center [789, 361] width 10 height 10
select select "2026-05-01"
select select "2026-06-01"
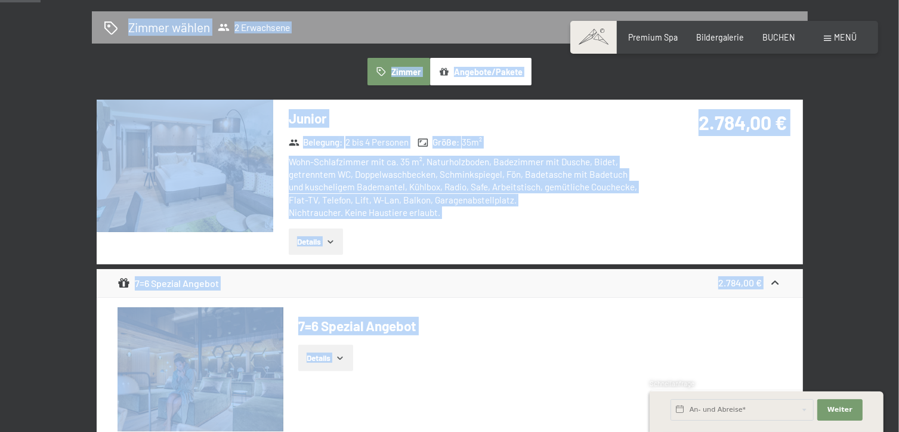
scroll to position [251, 0]
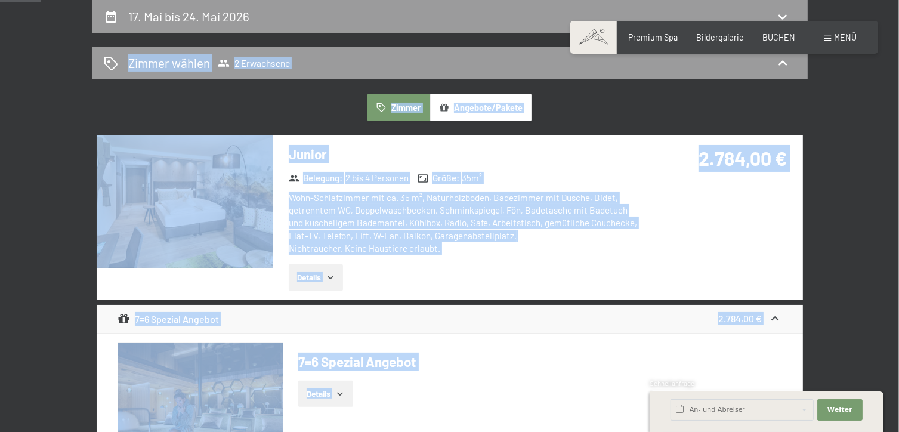
click at [777, 261] on div "Junior Belegung : 2 bis 4 Personen Größe : 35 m² Wohn-Schlafzimmer mit ca. 35 m…" at bounding box center [450, 217] width 706 height 164
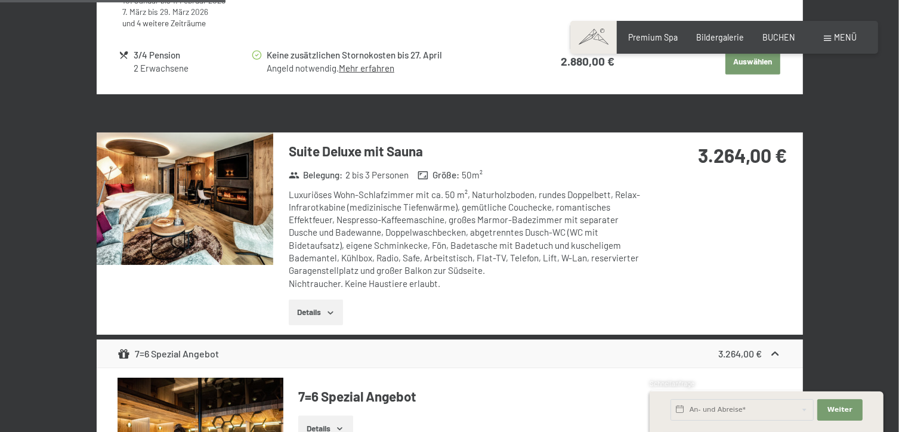
scroll to position [1291, 0]
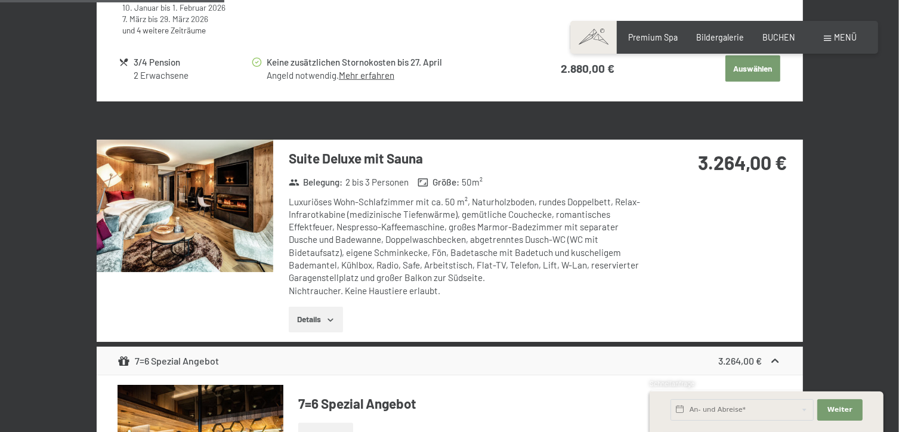
click at [742, 257] on div "Suite Deluxe mit Sauna Belegung : 2 bis 3 Personen Größe : 50 m² Luxuriöses Woh…" at bounding box center [450, 241] width 706 height 202
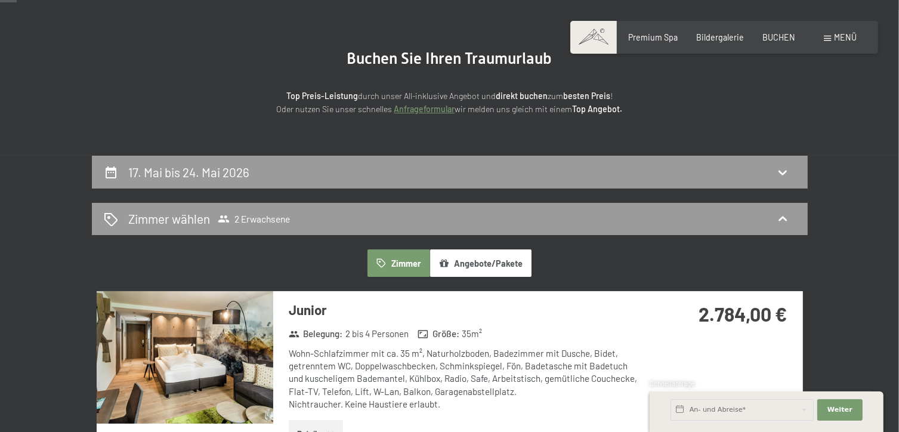
scroll to position [101, 0]
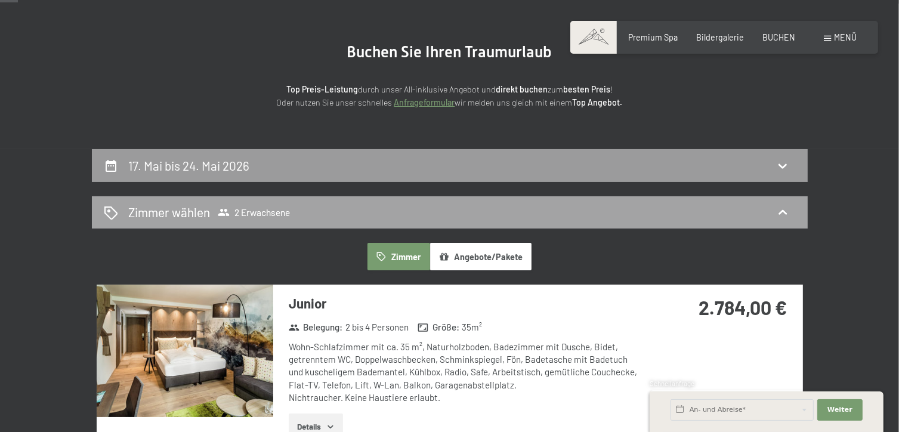
click at [783, 207] on icon at bounding box center [783, 212] width 14 height 14
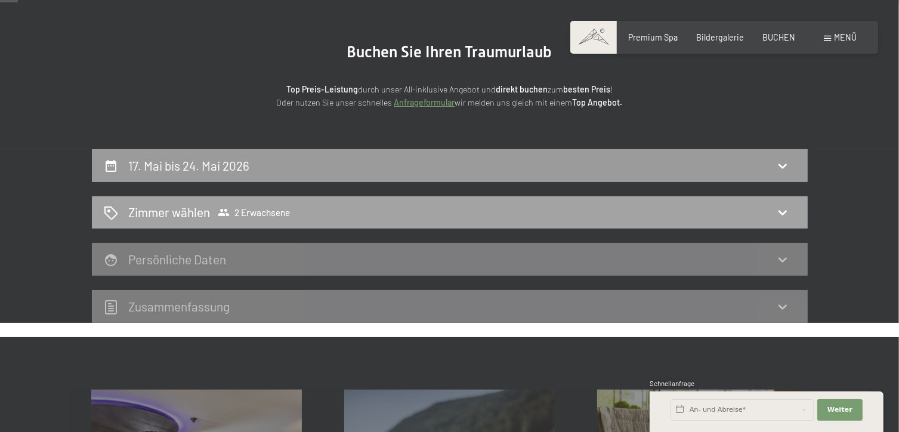
click at [783, 207] on icon at bounding box center [783, 212] width 14 height 14
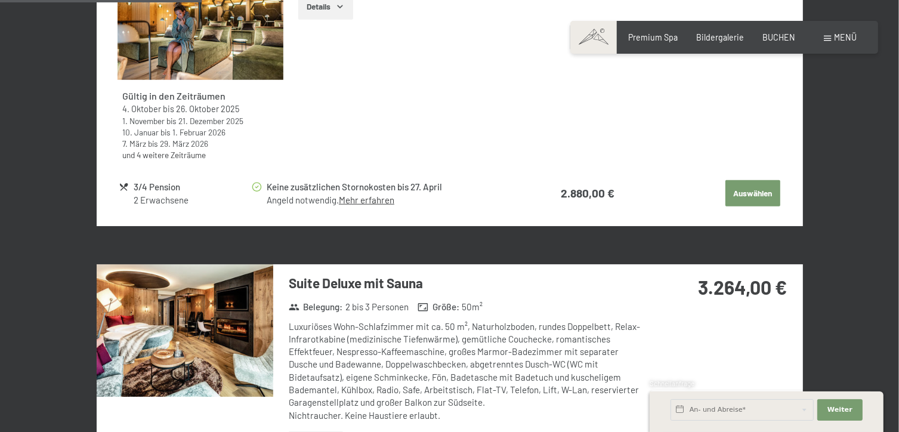
scroll to position [1173, 0]
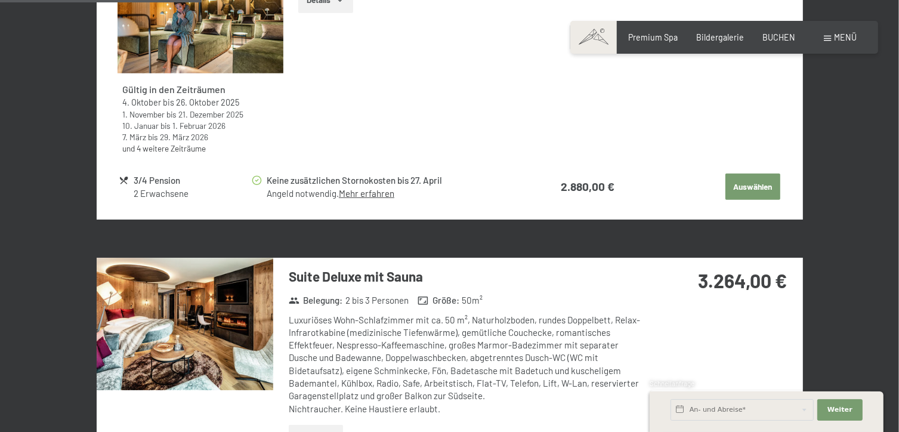
drag, startPoint x: 898, startPoint y: 121, endPoint x: 906, endPoint y: 118, distance: 9.1
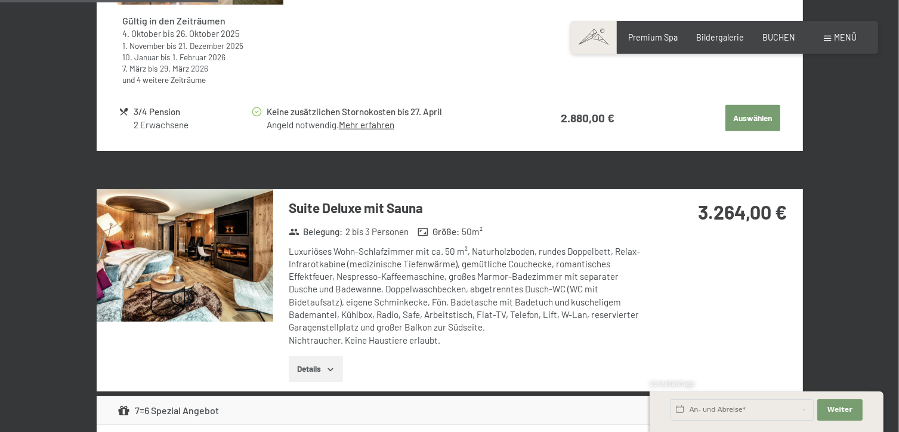
scroll to position [1282, 0]
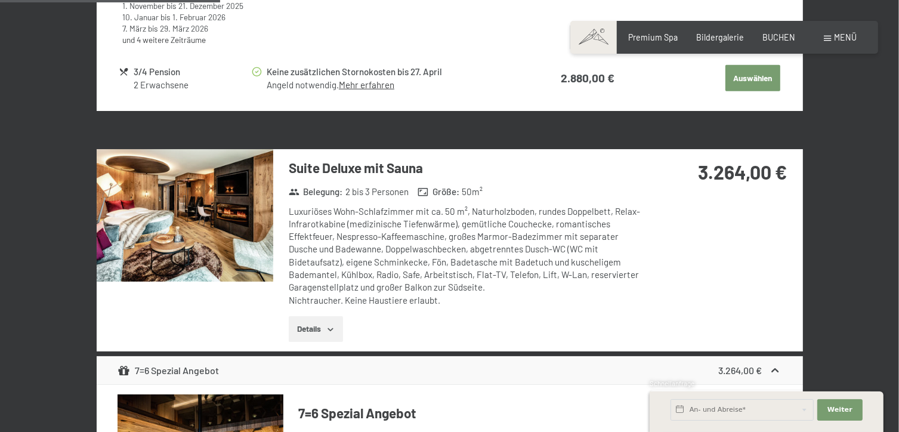
click at [614, 307] on div "Suite Deluxe mit Sauna Belegung : 2 bis 3 Personen Größe : 50 m² Luxuriöses Woh…" at bounding box center [458, 250] width 371 height 202
click at [829, 415] on button "Weiter Adressfelder ausblenden" at bounding box center [839, 409] width 45 height 21
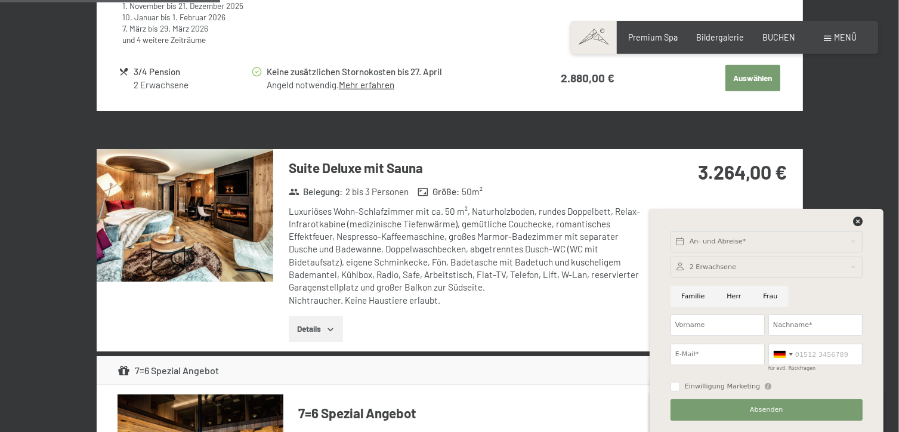
click at [861, 213] on div "An- und Abreise* Weiter Adressfelder ausblenden 2 Erwachsene 2 Erwachsene Älter…" at bounding box center [767, 320] width 208 height 223
click at [860, 218] on icon at bounding box center [858, 222] width 10 height 10
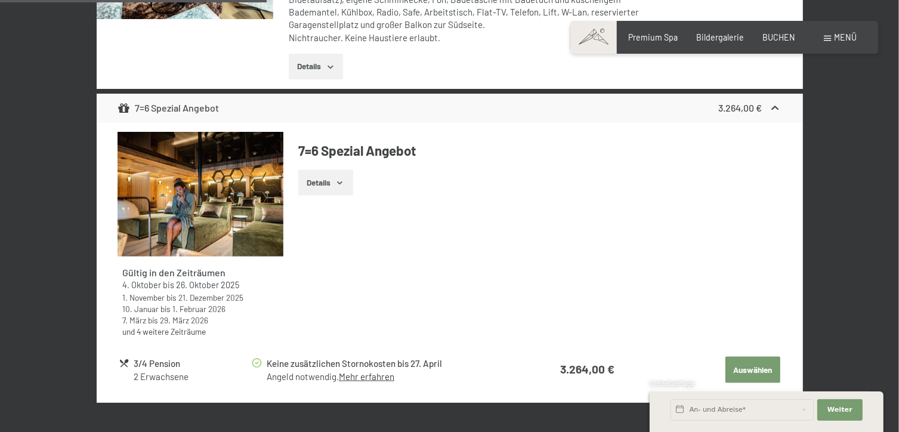
scroll to position [1551, 0]
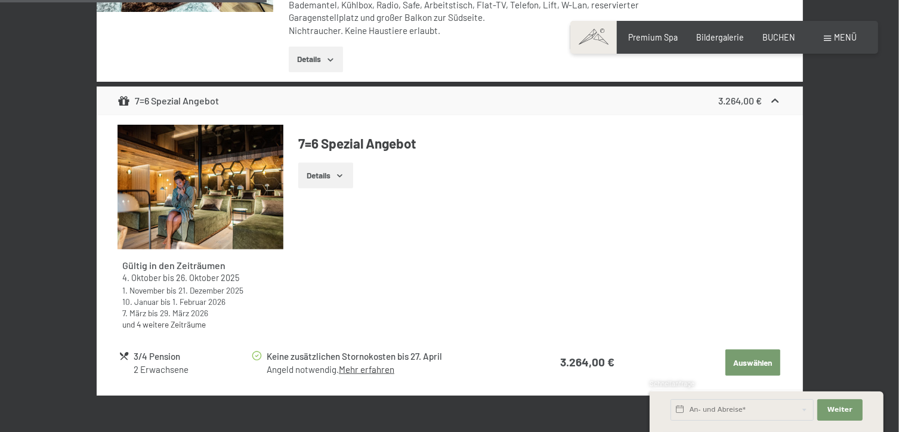
click at [761, 360] on button "Auswählen" at bounding box center [753, 363] width 55 height 26
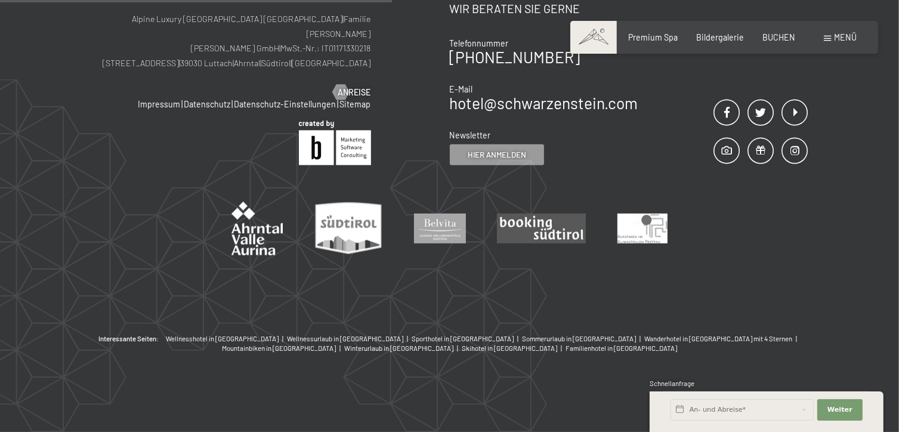
scroll to position [251, 0]
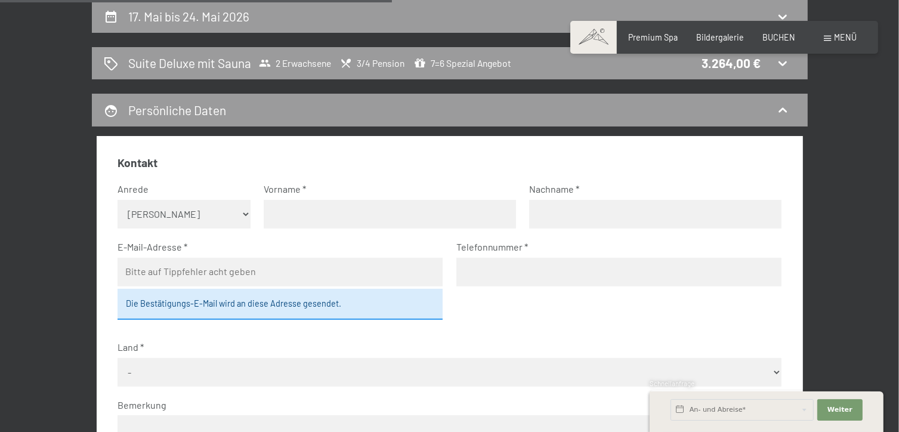
click at [243, 213] on select "Keine Angabe Frau Herr" at bounding box center [184, 214] width 133 height 29
select select "f"
click at [118, 200] on select "Keine Angabe Frau Herr" at bounding box center [184, 214] width 133 height 29
click at [326, 205] on input "text" at bounding box center [390, 214] width 252 height 29
type input "Susanne"
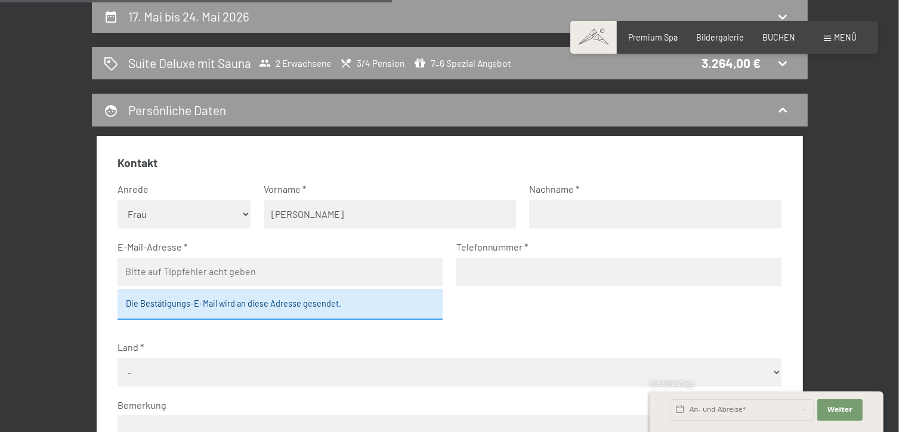
type input "Lei"
type input "susanne.lei@gmx.ch"
type input "0797376454"
select select "CHE"
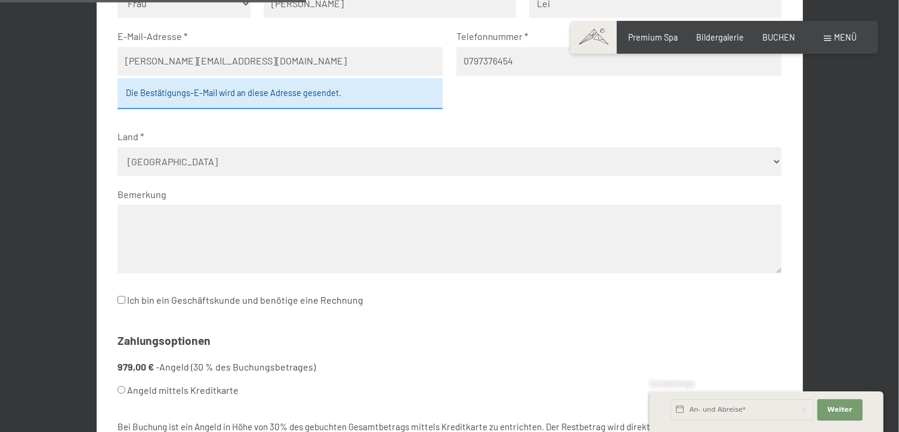
scroll to position [506, 0]
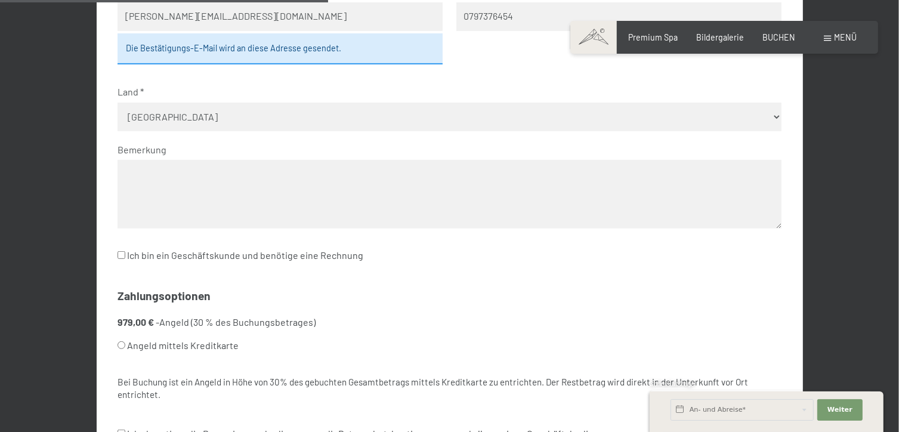
click at [124, 255] on input "Ich bin ein Geschäftskunde und benötige eine Rechnung" at bounding box center [122, 255] width 8 height 8
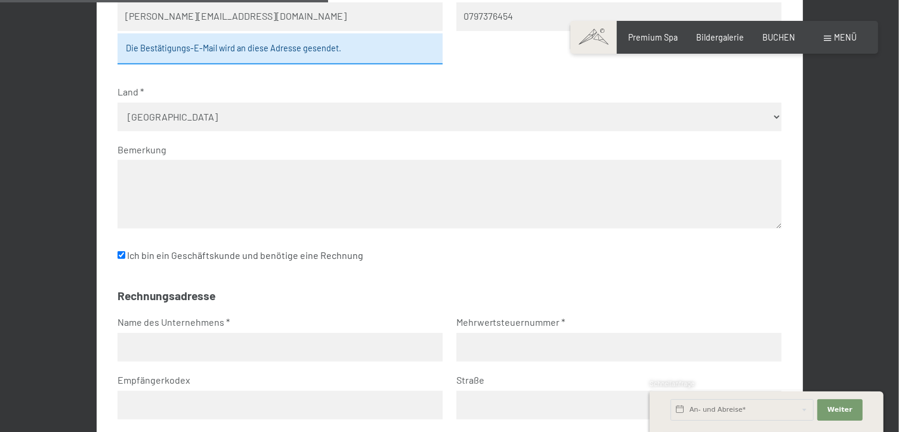
click at [128, 256] on label "Ich bin ein Geschäftskunde und benötige eine Rechnung" at bounding box center [241, 255] width 246 height 23
click at [125, 256] on input "Ich bin ein Geschäftskunde und benötige eine Rechnung" at bounding box center [122, 255] width 8 height 8
checkbox input "false"
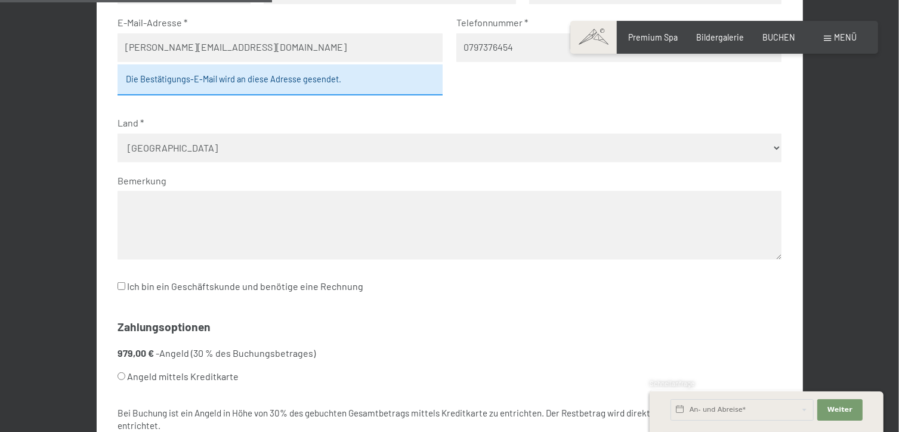
scroll to position [480, 0]
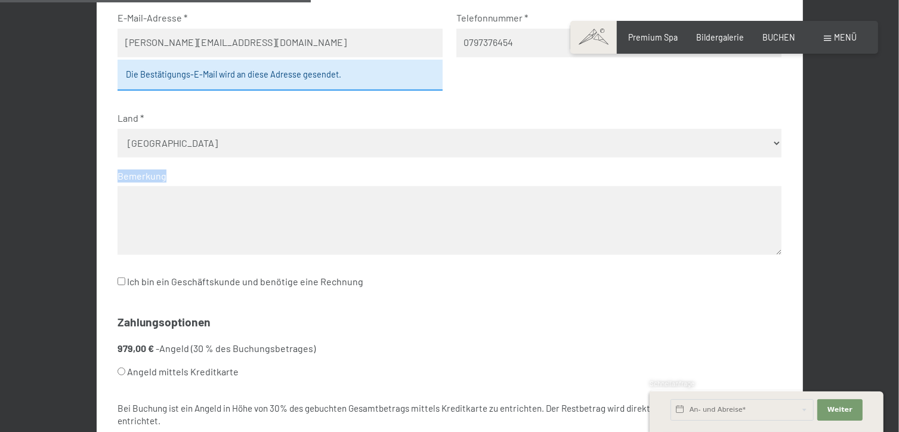
drag, startPoint x: 898, startPoint y: 168, endPoint x: 896, endPoint y: 184, distance: 16.9
click at [896, 184] on div "17. Mai bis 24. Mai 2026 Suite Deluxe mit Sauna 2 Erwachsene 3/4 Pension 7=6 Sp…" at bounding box center [449, 170] width 899 height 798
click at [122, 369] on input "Angeld mittels Kreditkarte" at bounding box center [122, 372] width 8 height 8
radio input "true"
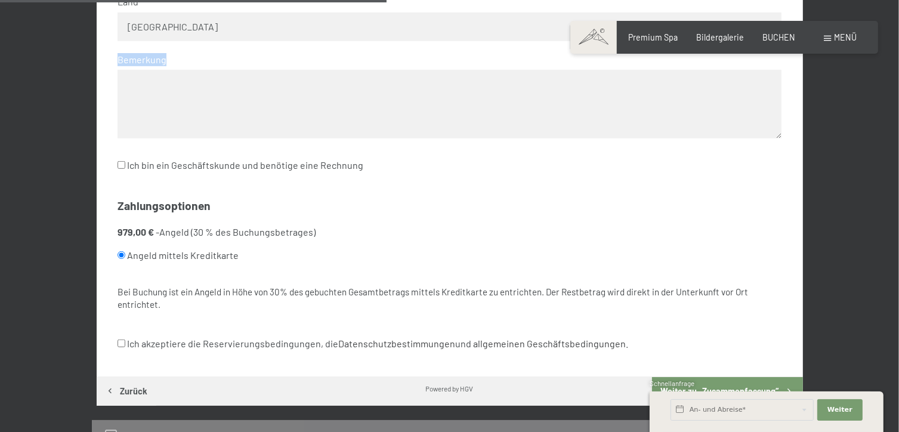
scroll to position [602, 0]
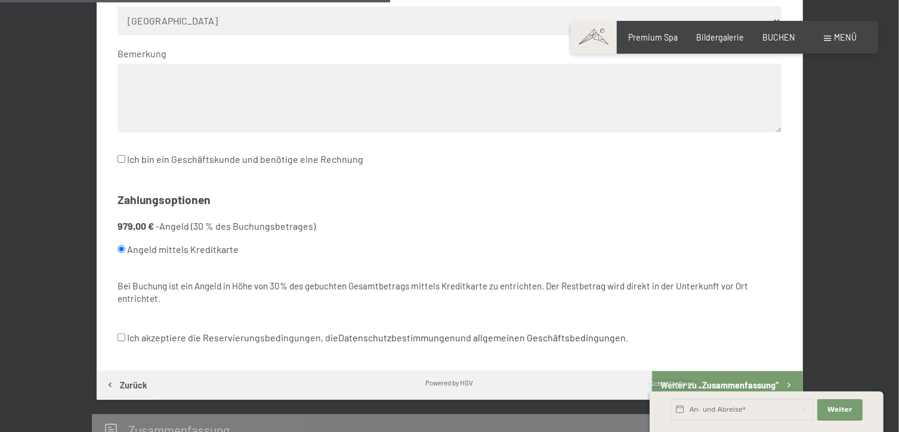
click at [897, 192] on div "17. Mai bis 24. Mai 2026 Suite Deluxe mit Sauna 2 Erwachsene 3/4 Pension 7=6 Sp…" at bounding box center [449, 48] width 899 height 798
click at [126, 334] on label "Ich akzeptiere die Reservierungsbedingungen, die Datenschutzbestimmungen und al…" at bounding box center [373, 337] width 511 height 23
click at [125, 334] on input "Ich akzeptiere die Reservierungsbedingungen, die Datenschutzbestimmungen und al…" at bounding box center [122, 338] width 8 height 8
checkbox input "true"
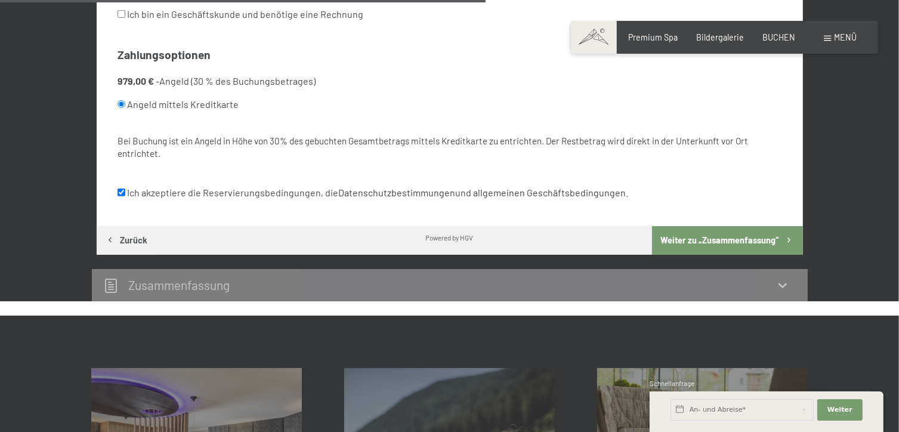
scroll to position [751, 0]
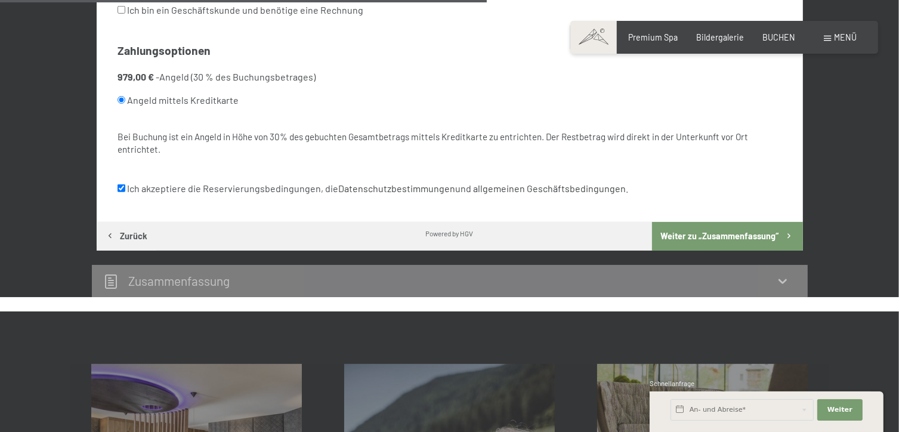
click at [782, 228] on button "Weiter zu „Zusammen­fassung“" at bounding box center [727, 236] width 150 height 29
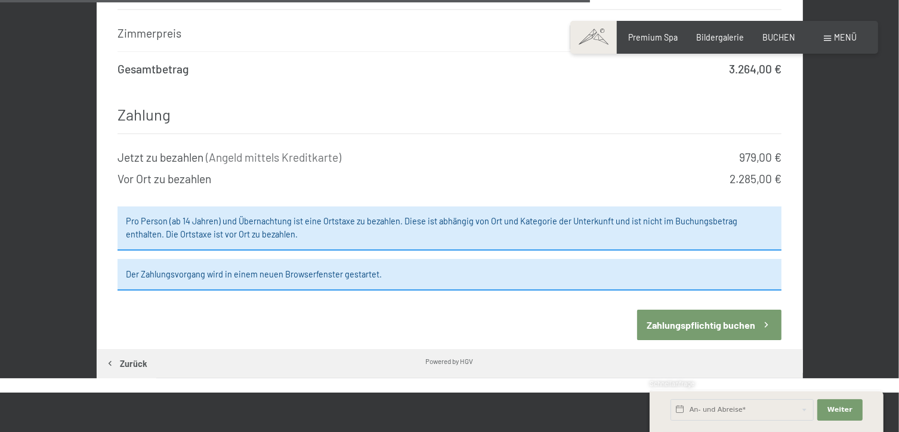
scroll to position [1314, 0]
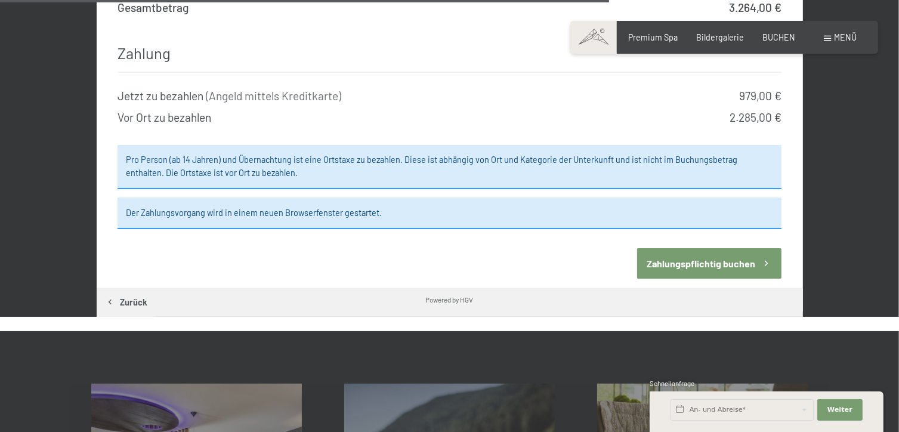
click at [760, 248] on button "Zahlungspflichtig buchen" at bounding box center [709, 263] width 144 height 30
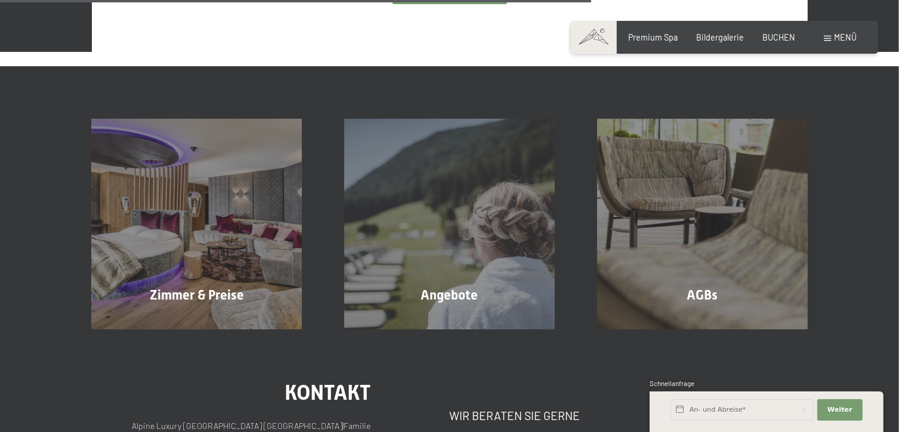
scroll to position [748, 0]
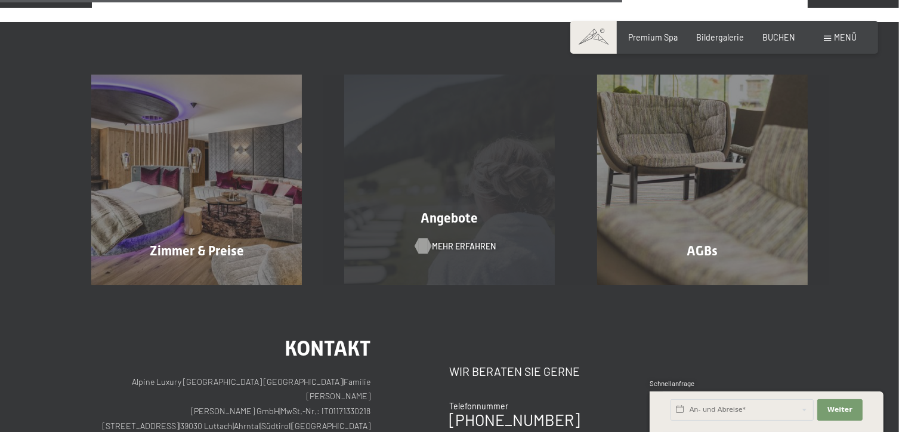
click at [471, 240] on span "Mehr erfahren" at bounding box center [464, 246] width 64 height 12
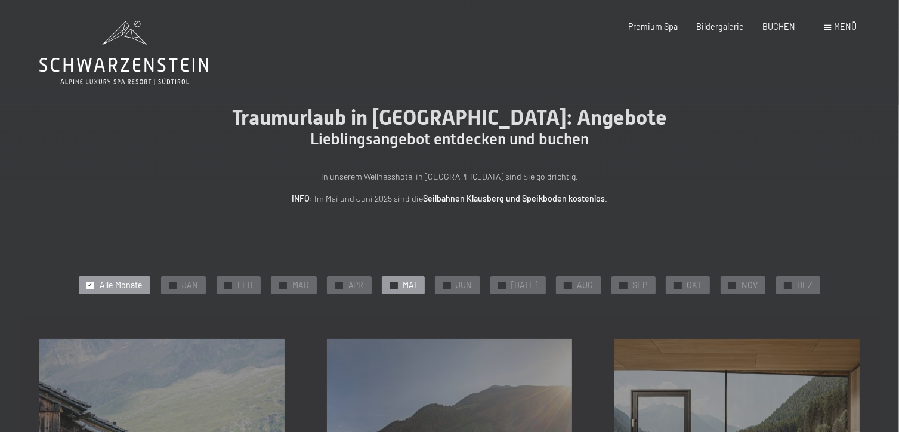
click at [417, 288] on span "MAI" at bounding box center [410, 285] width 14 height 12
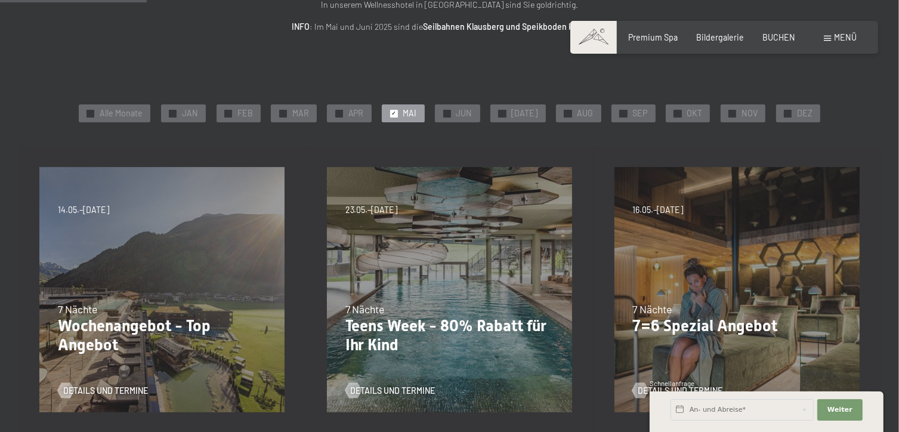
scroll to position [260, 0]
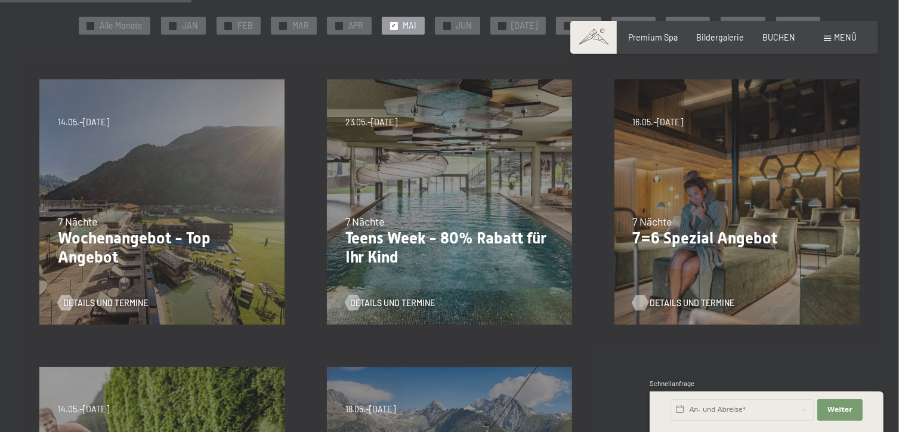
click at [714, 307] on span "Details und Termine" at bounding box center [692, 303] width 85 height 12
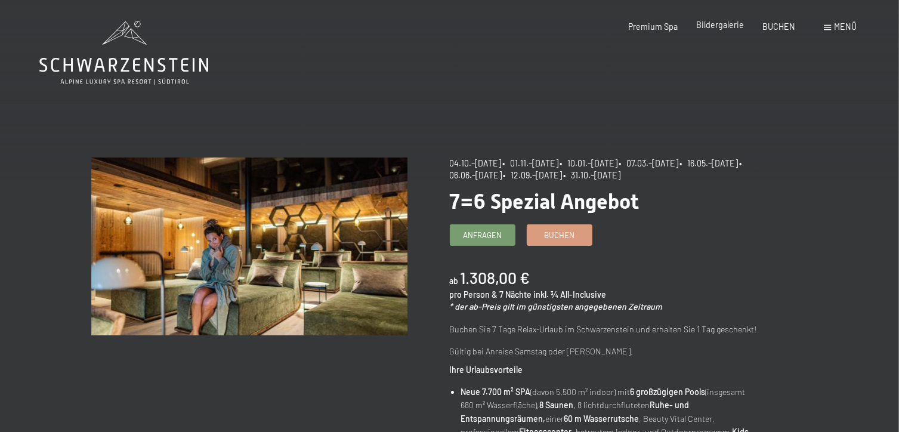
click at [727, 23] on span "Bildergalerie" at bounding box center [720, 25] width 48 height 10
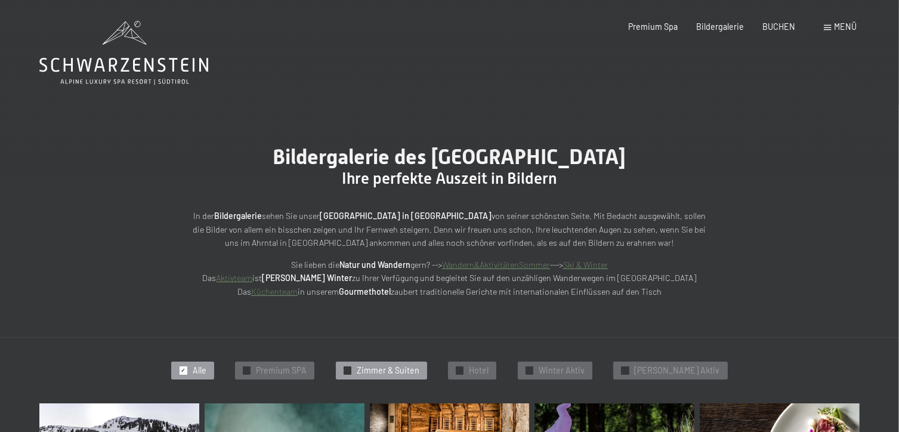
click at [403, 369] on span "Zimmer & Suiten" at bounding box center [388, 371] width 63 height 12
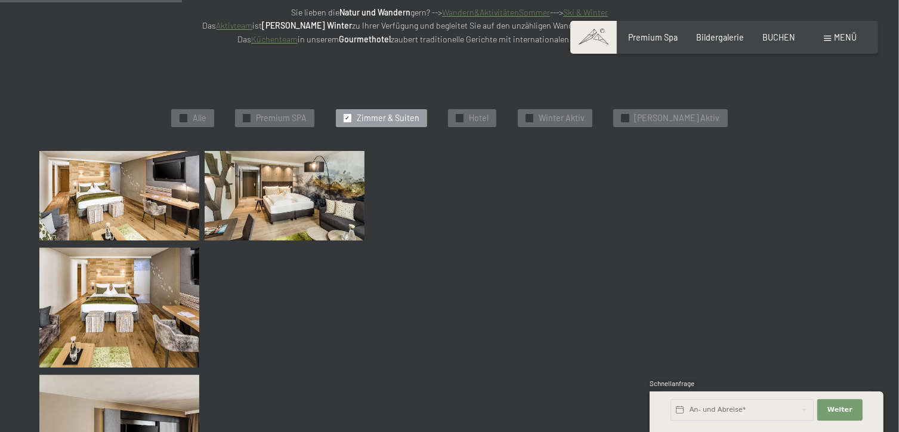
scroll to position [254, 0]
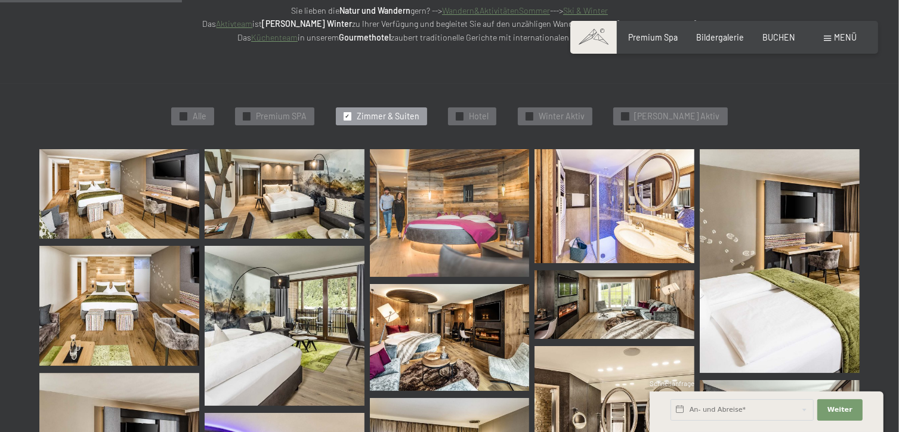
click at [433, 349] on img at bounding box center [450, 337] width 160 height 107
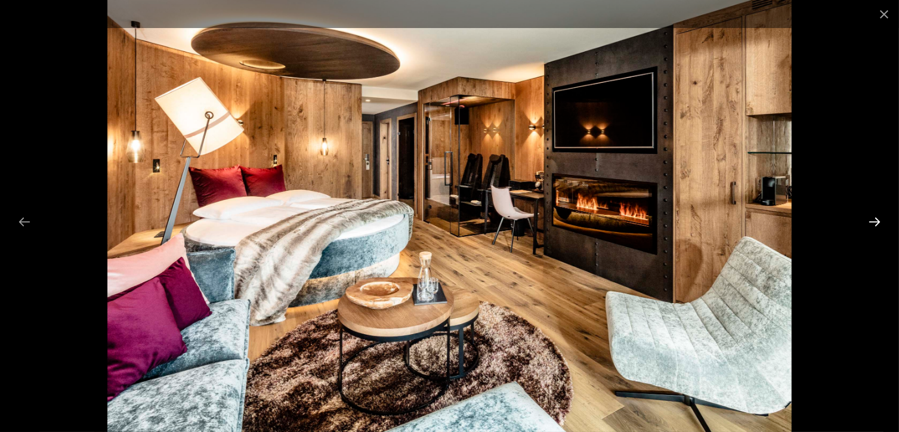
click at [877, 220] on button "Next slide" at bounding box center [874, 221] width 25 height 23
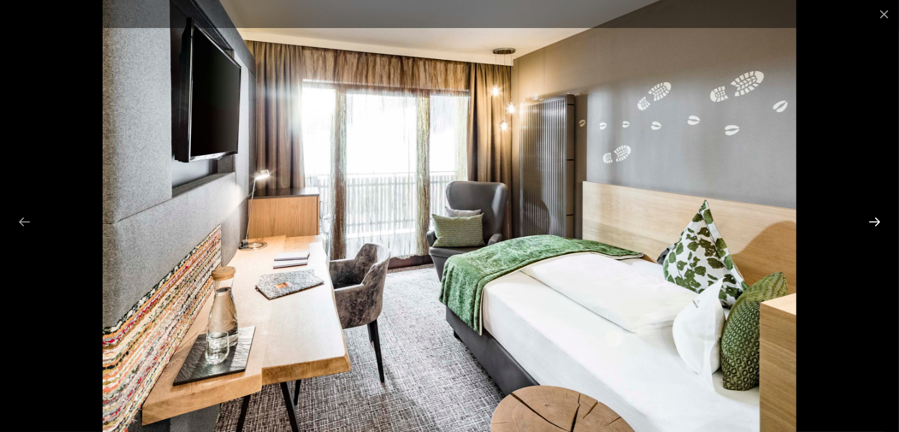
click at [877, 220] on button "Next slide" at bounding box center [874, 221] width 25 height 23
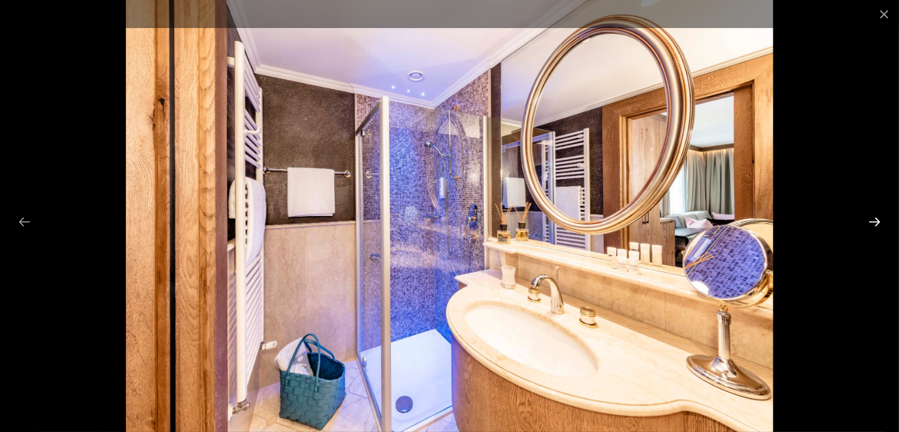
click at [877, 220] on button "Next slide" at bounding box center [874, 221] width 25 height 23
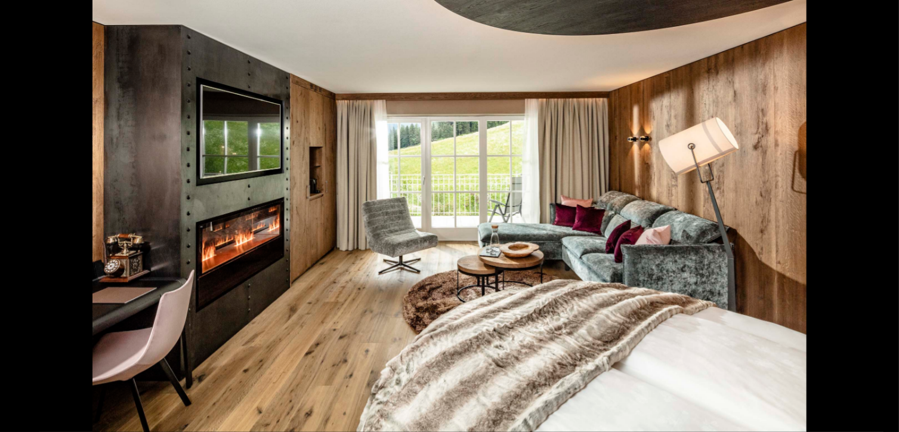
click at [877, 220] on button "Next slide" at bounding box center [880, 221] width 25 height 23
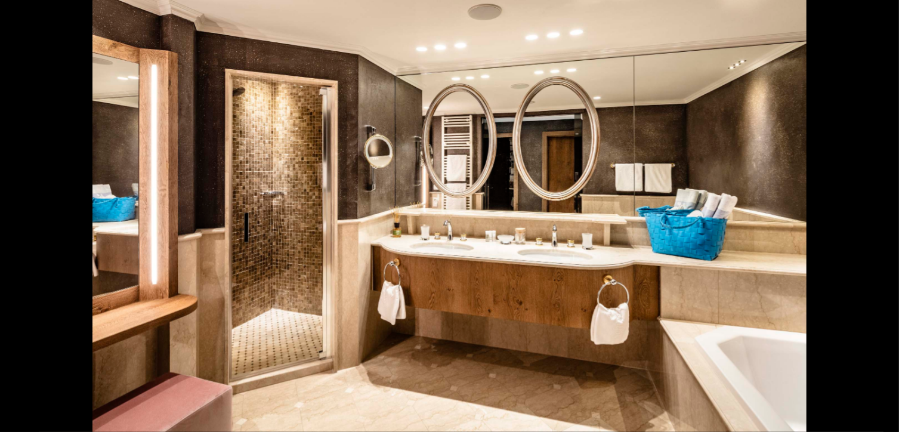
click at [877, 220] on button "Next slide" at bounding box center [880, 221] width 25 height 23
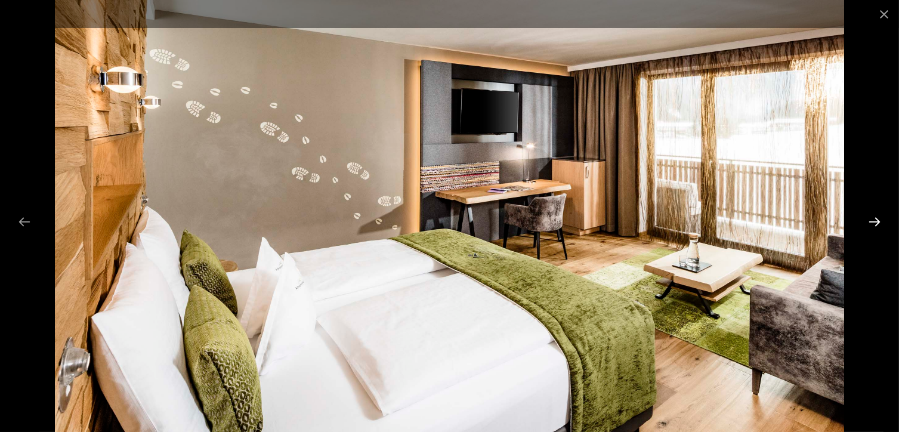
click at [877, 220] on button "Next slide" at bounding box center [874, 221] width 25 height 23
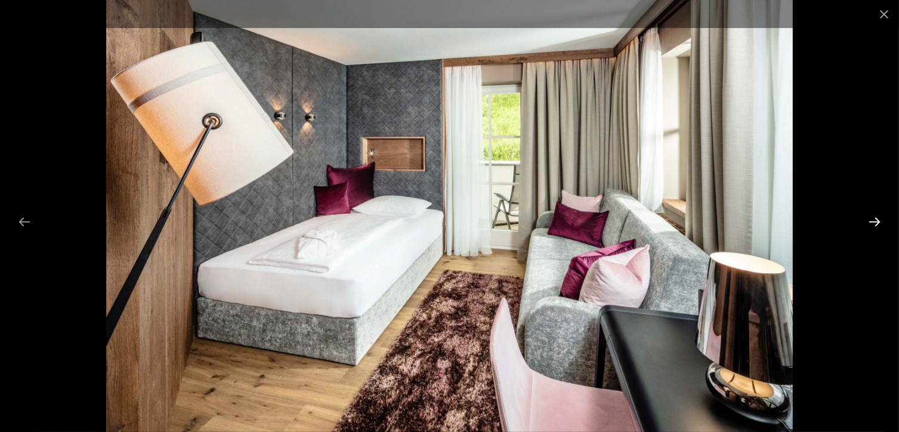
click at [877, 220] on button "Next slide" at bounding box center [874, 221] width 25 height 23
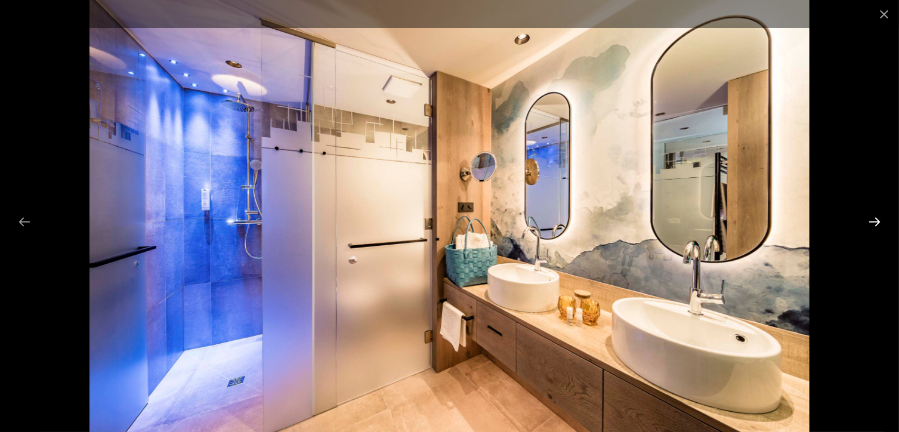
click at [877, 220] on button "Next slide" at bounding box center [874, 221] width 25 height 23
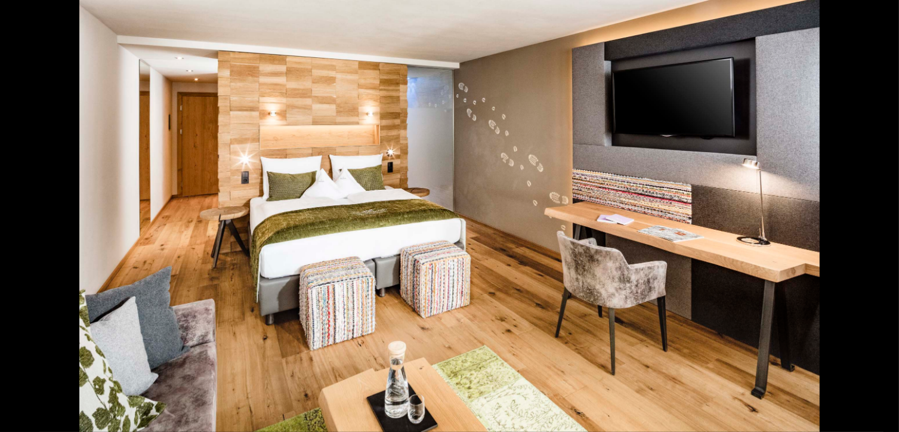
click at [877, 220] on button "Next slide" at bounding box center [880, 221] width 25 height 23
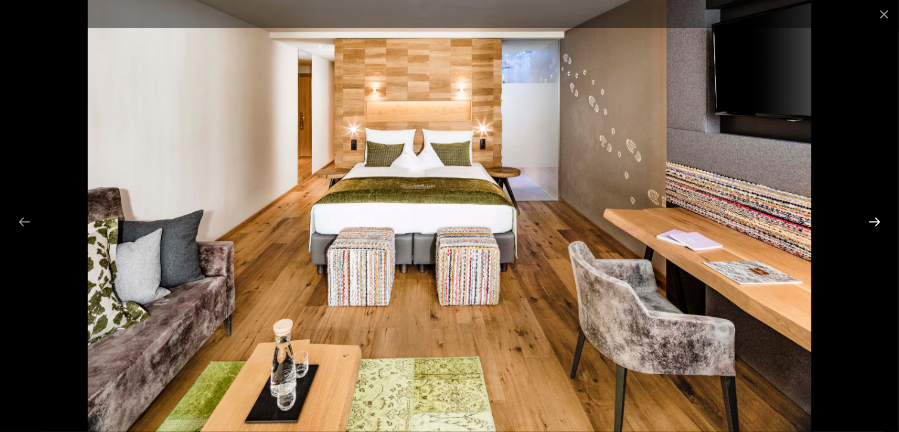
click at [877, 220] on button "Next slide" at bounding box center [874, 221] width 25 height 23
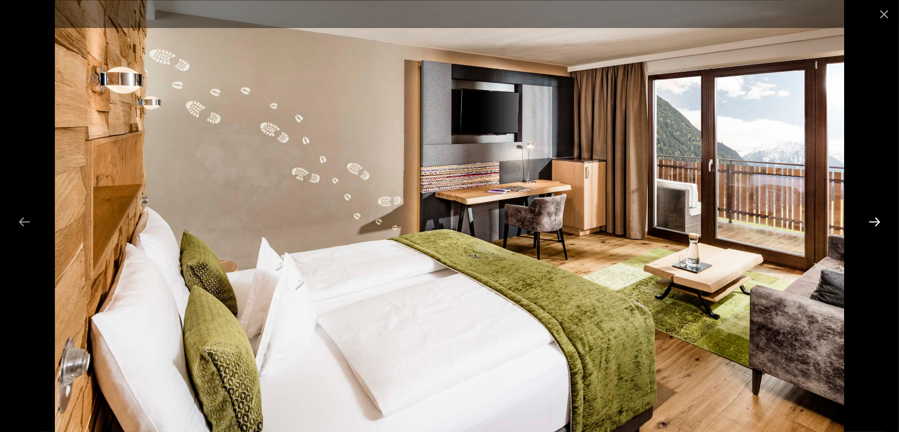
click at [877, 220] on button "Next slide" at bounding box center [874, 221] width 25 height 23
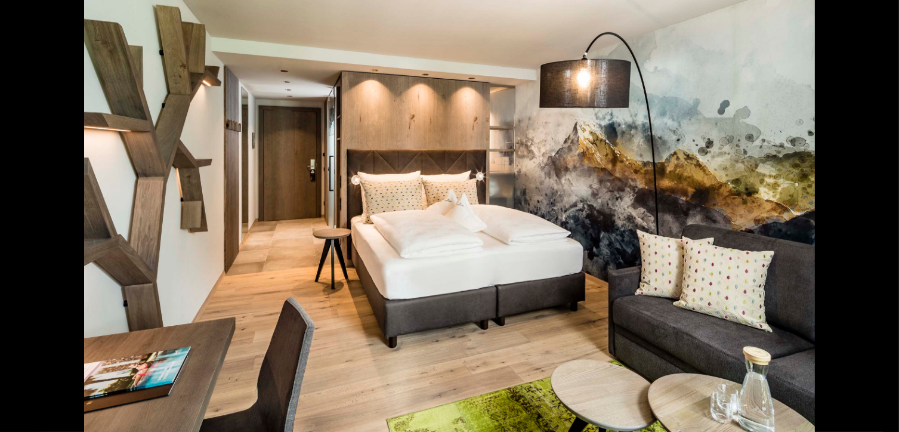
click at [877, 220] on button "Next slide" at bounding box center [880, 221] width 25 height 23
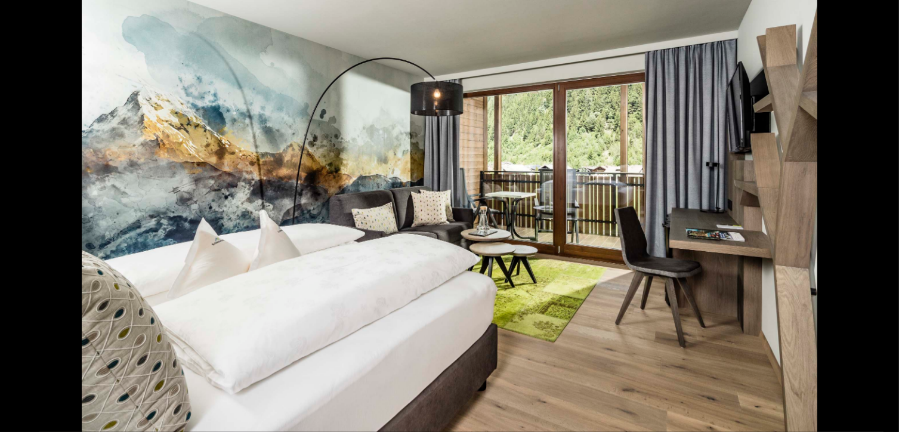
click at [877, 220] on button "Next slide" at bounding box center [880, 221] width 25 height 23
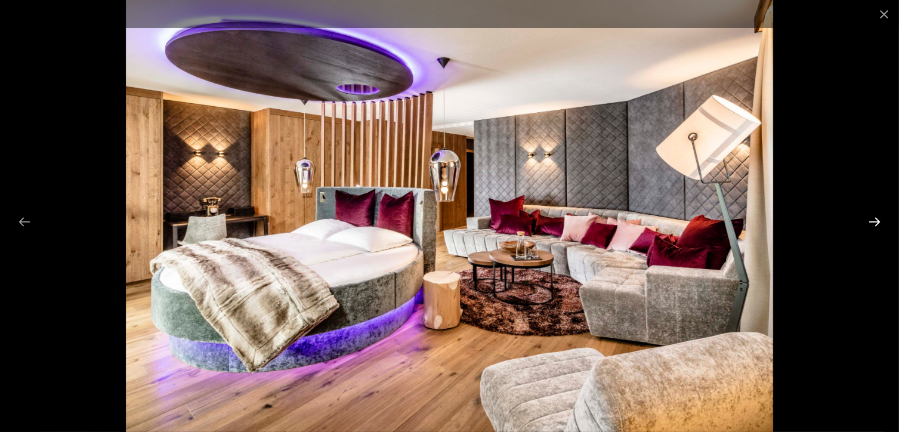
click at [880, 222] on button "Next slide" at bounding box center [874, 221] width 25 height 23
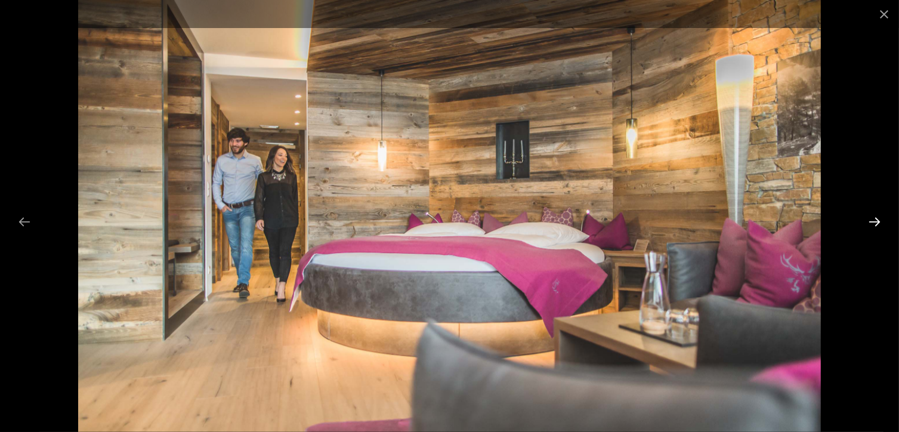
click at [872, 214] on button "Next slide" at bounding box center [874, 221] width 25 height 23
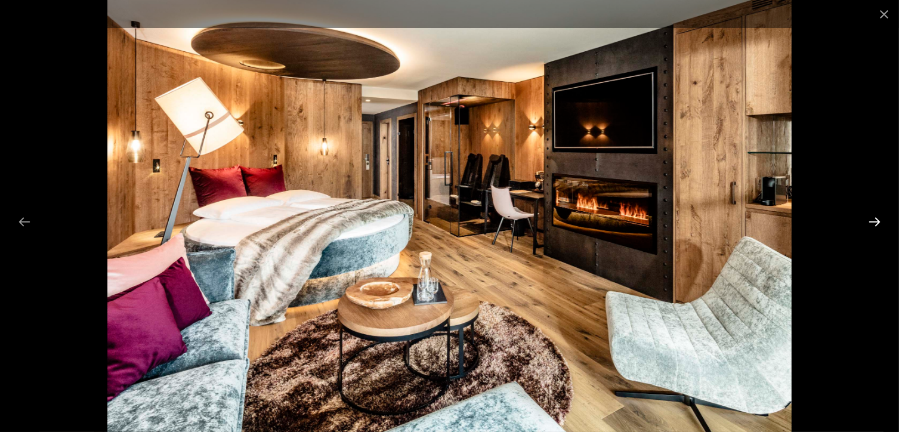
click at [874, 224] on button "Next slide" at bounding box center [874, 221] width 25 height 23
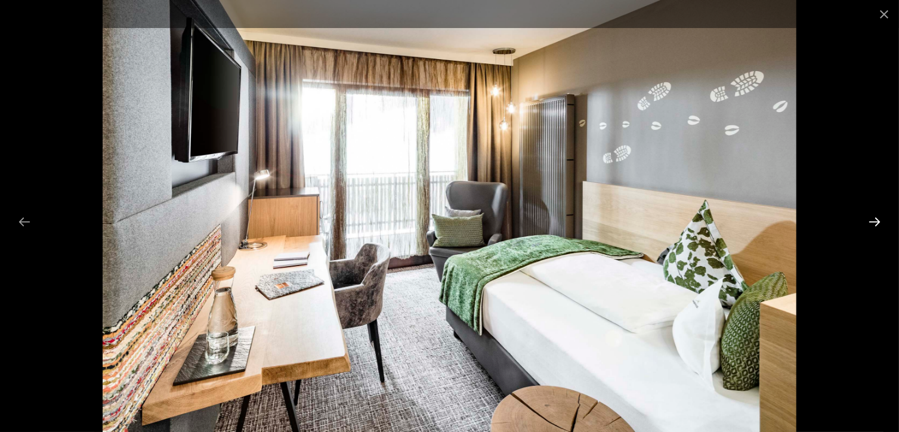
click at [874, 224] on button "Next slide" at bounding box center [874, 221] width 25 height 23
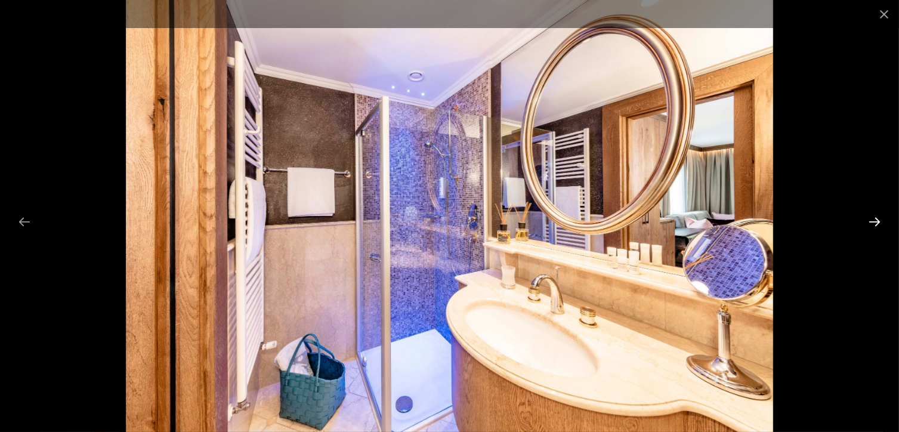
click at [874, 224] on button "Next slide" at bounding box center [874, 221] width 25 height 23
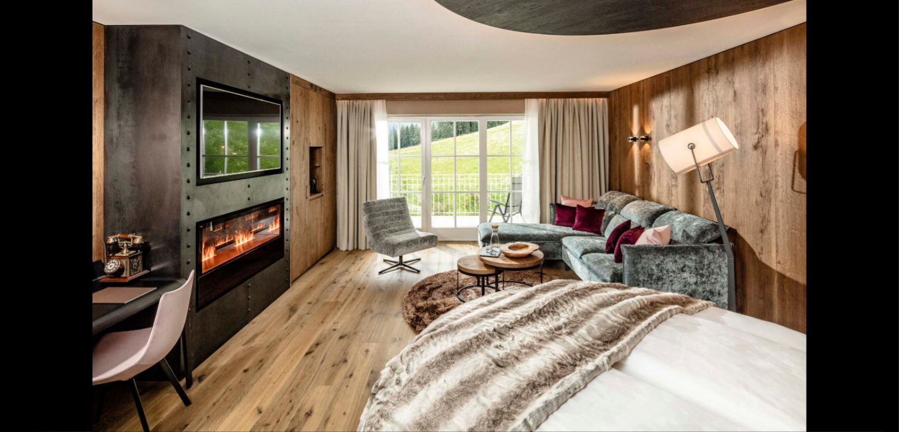
click at [874, 224] on button "Next slide" at bounding box center [880, 221] width 25 height 23
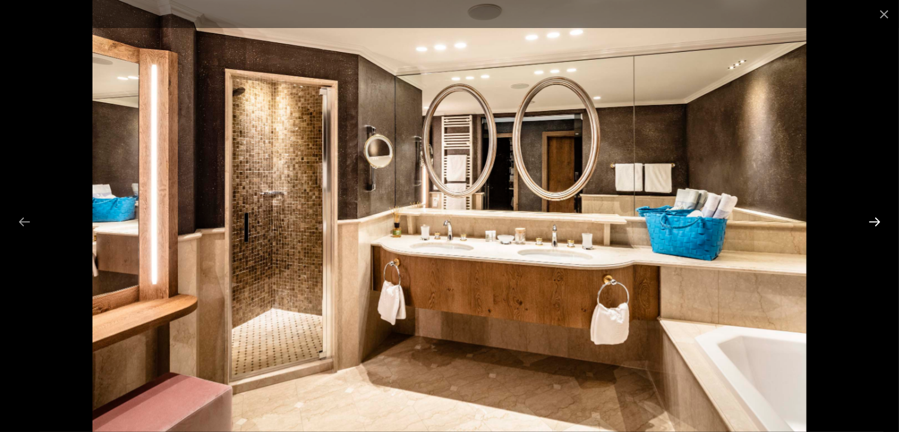
click at [874, 224] on button "Next slide" at bounding box center [874, 221] width 25 height 23
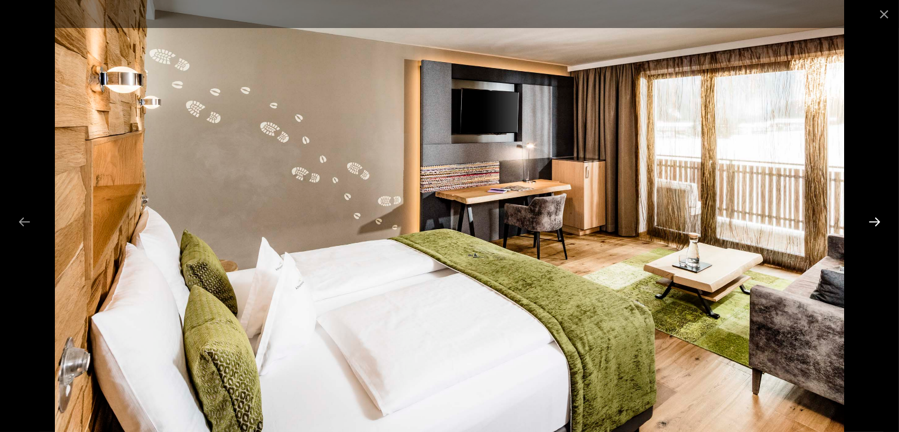
click at [874, 224] on button "Next slide" at bounding box center [874, 221] width 25 height 23
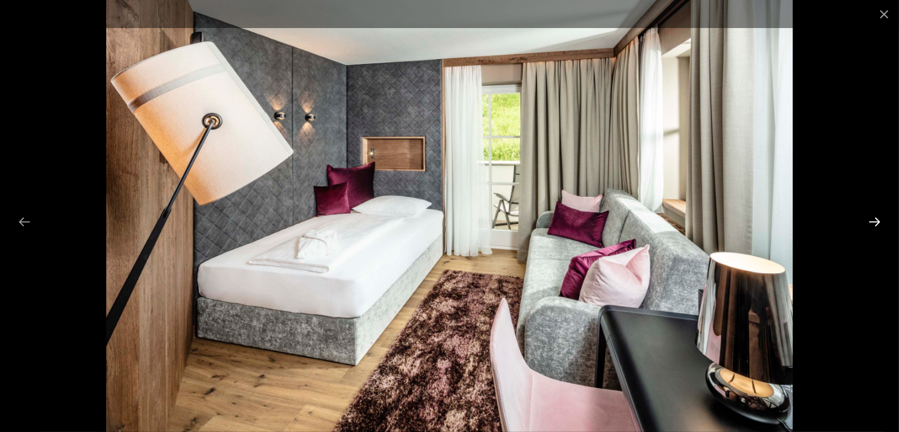
click at [874, 224] on button "Next slide" at bounding box center [874, 221] width 25 height 23
